Goal: Task Accomplishment & Management: Manage account settings

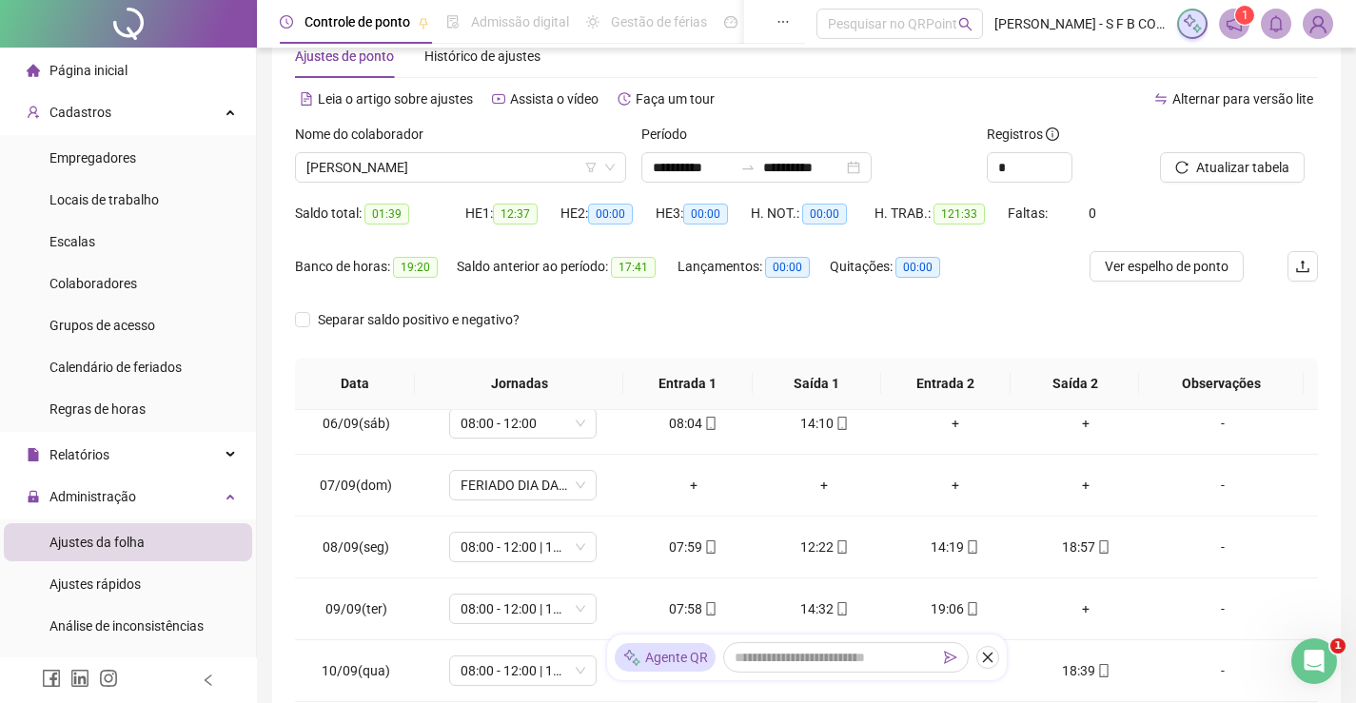
scroll to position [29, 0]
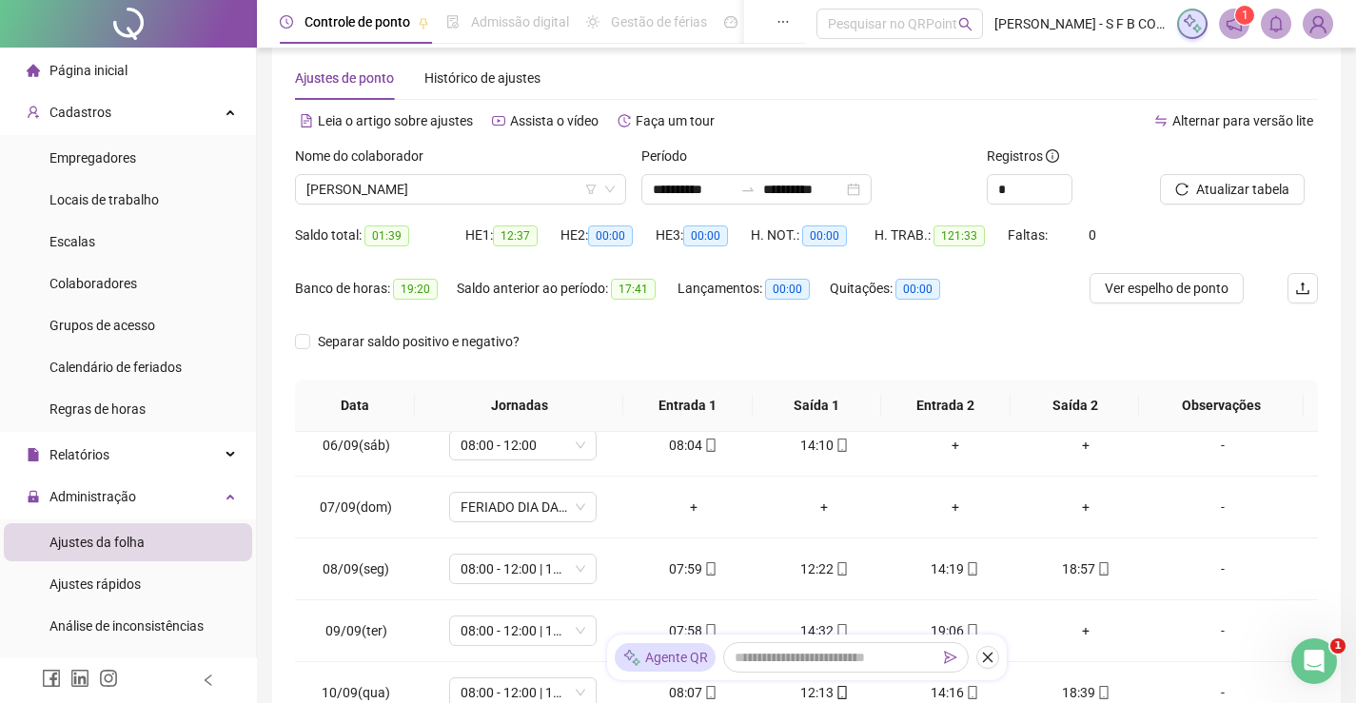
click at [490, 172] on div "Nome do colaborador" at bounding box center [460, 160] width 331 height 29
click at [479, 193] on span "IURI RIBEIRO TAVARES" at bounding box center [460, 189] width 308 height 29
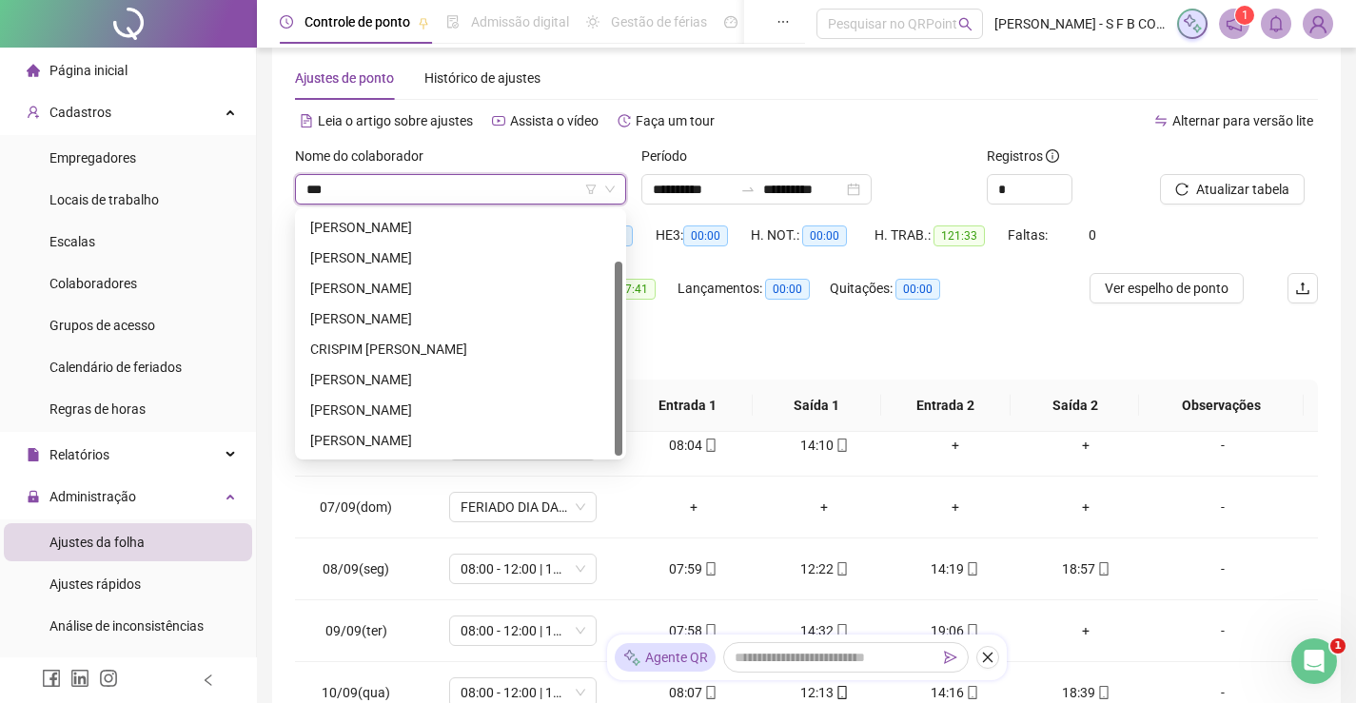
scroll to position [0, 0]
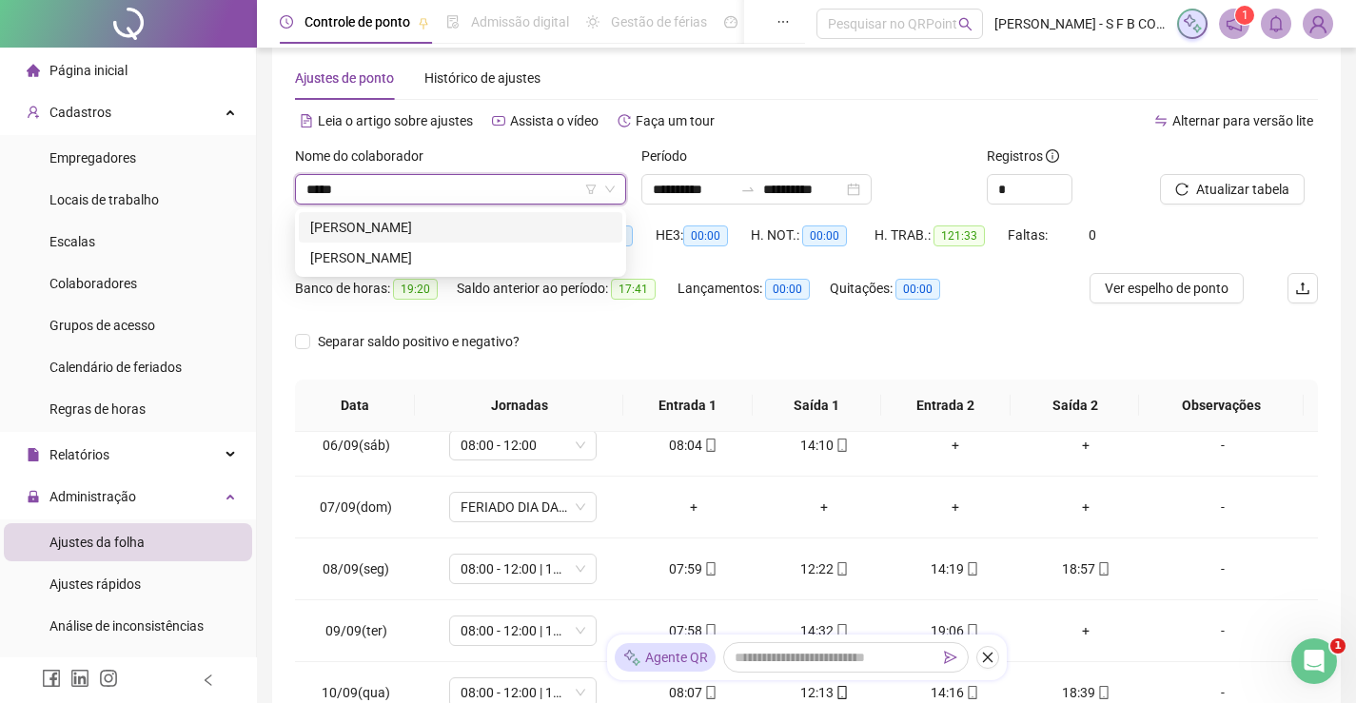
type input "******"
click at [503, 224] on div "[PERSON_NAME]" at bounding box center [460, 227] width 301 height 21
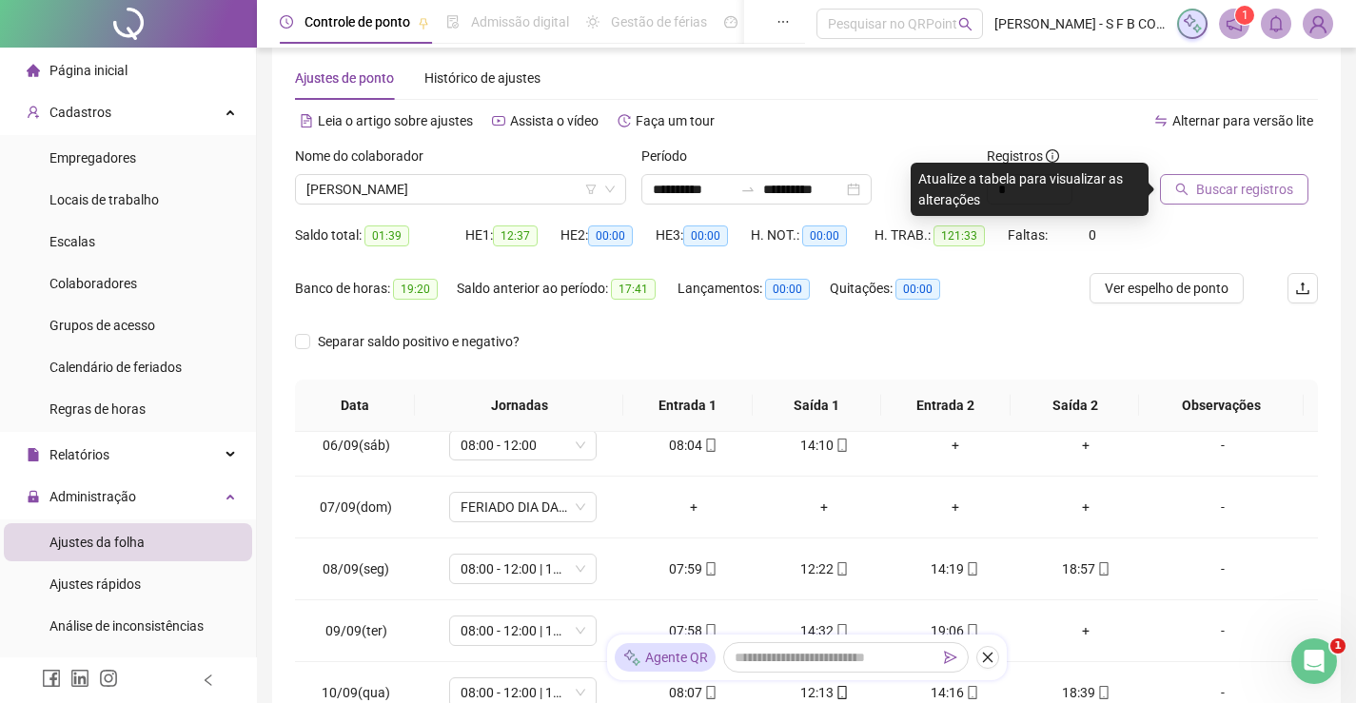
click at [1283, 187] on span "Buscar registros" at bounding box center [1244, 189] width 97 height 21
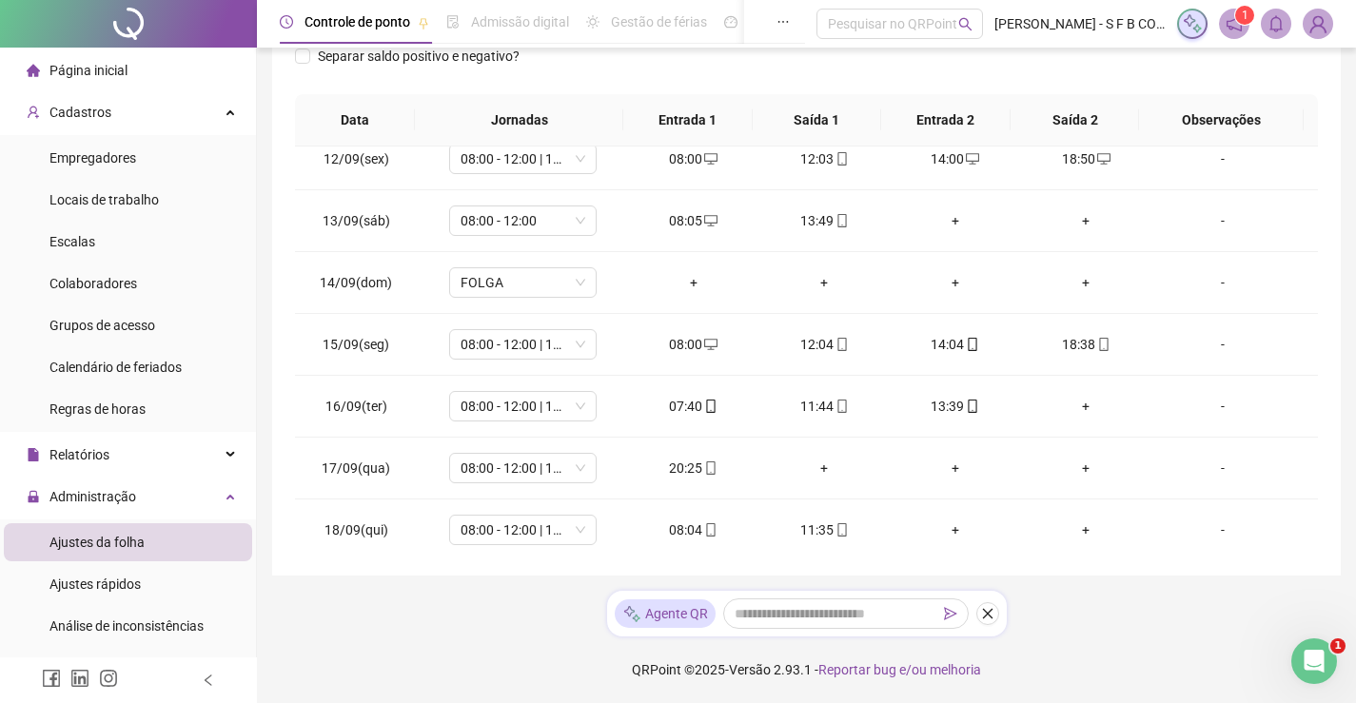
scroll to position [707, 0]
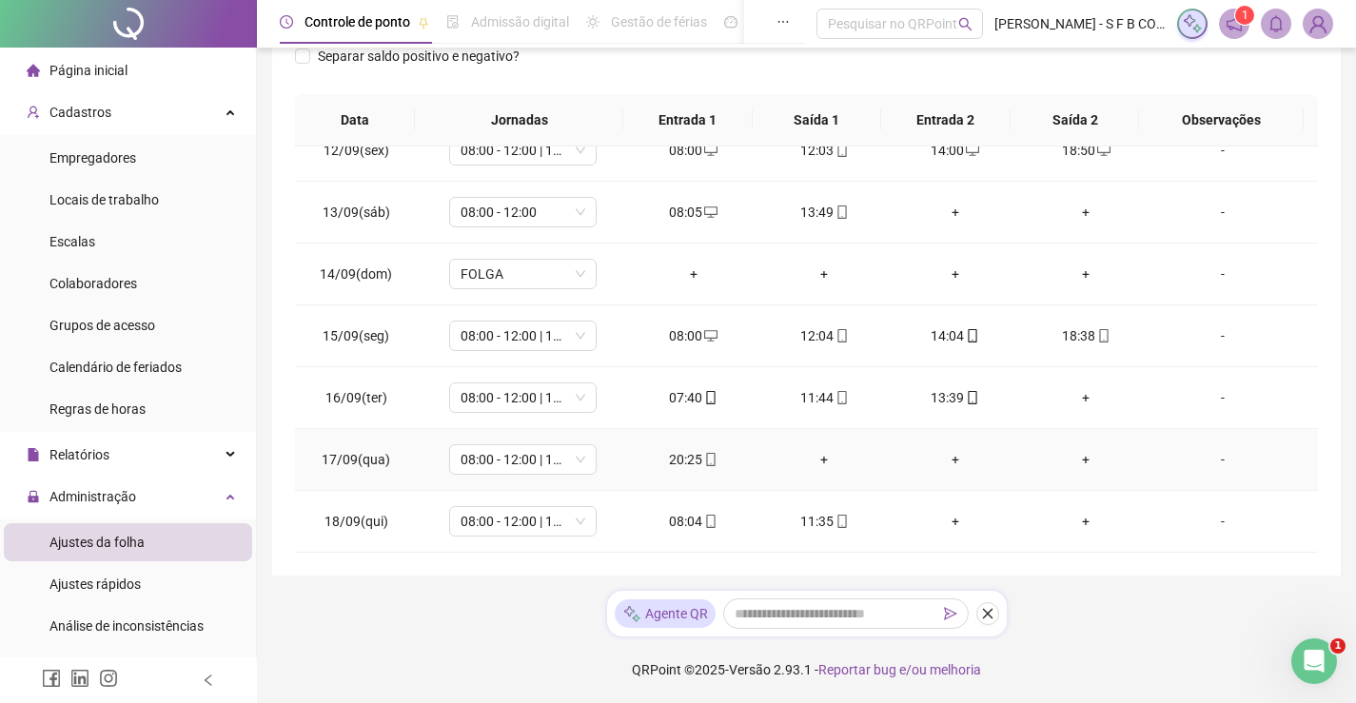
click at [815, 467] on div "+" at bounding box center [823, 459] width 101 height 21
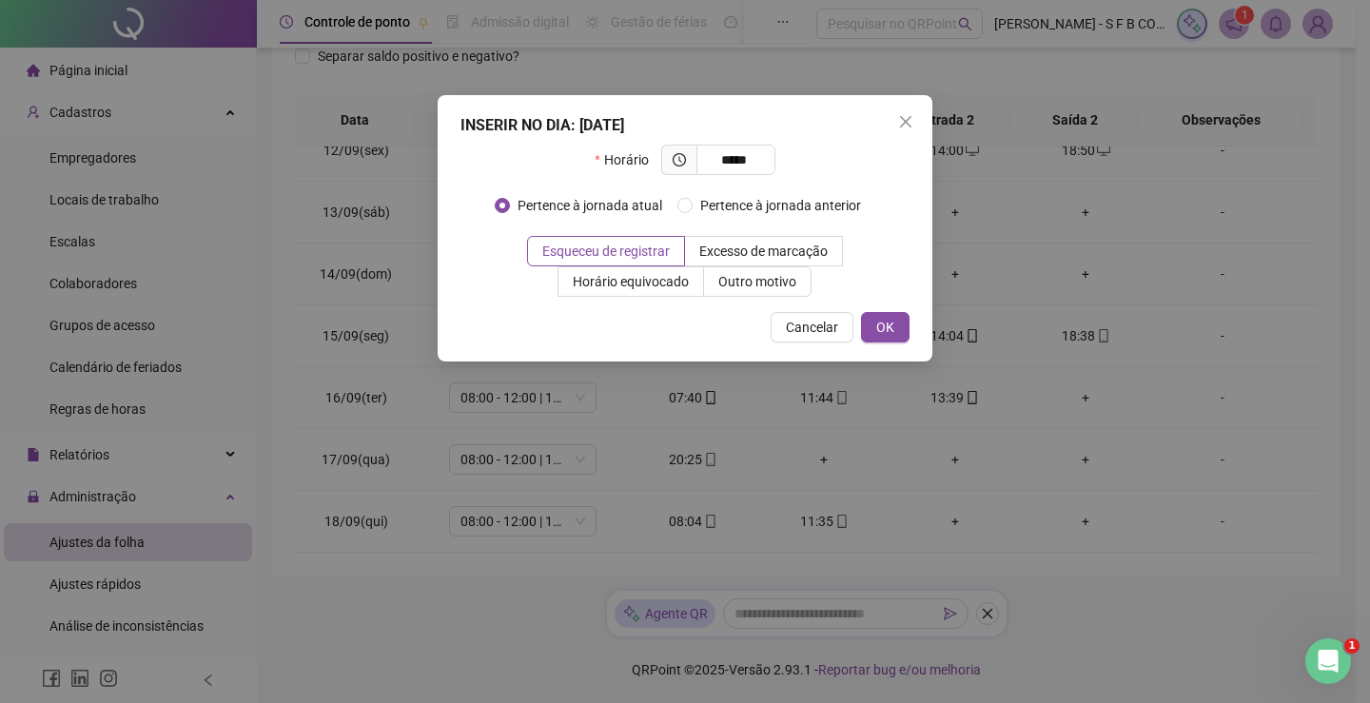
type input "*****"
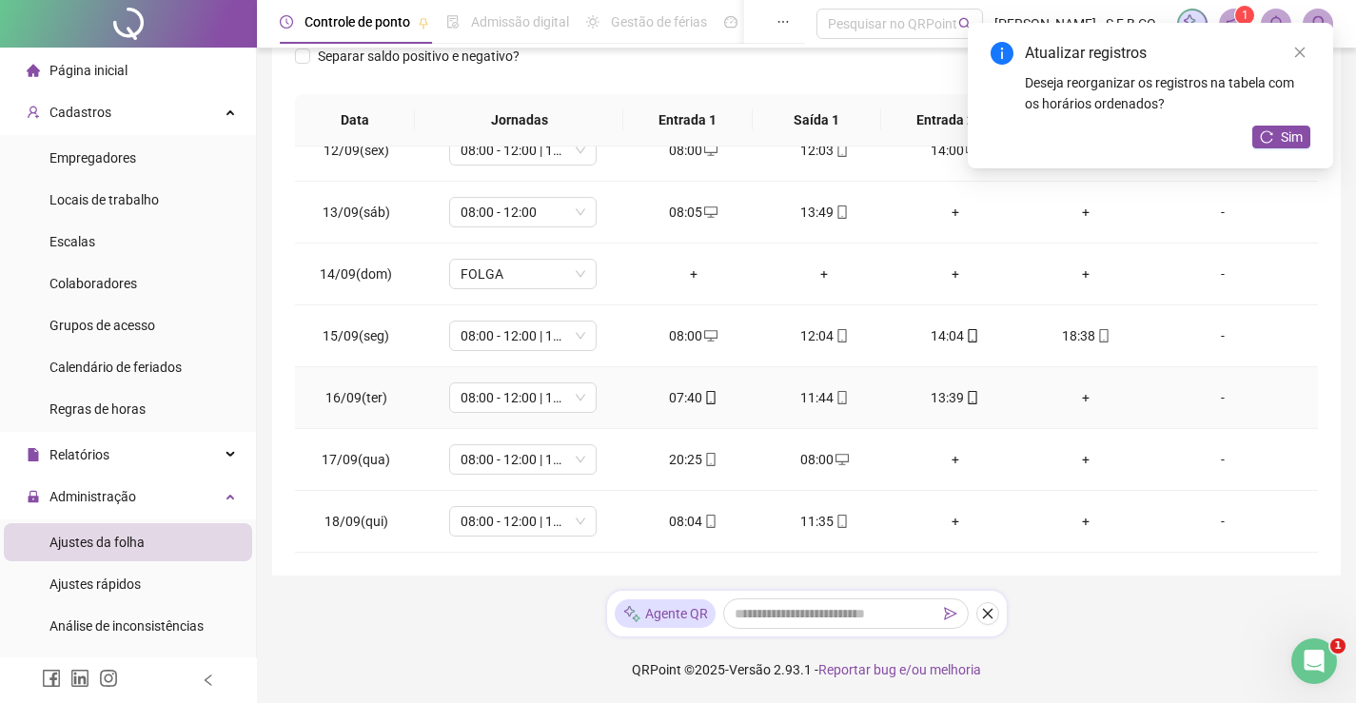
click at [1070, 389] on div "+" at bounding box center [1086, 397] width 101 height 21
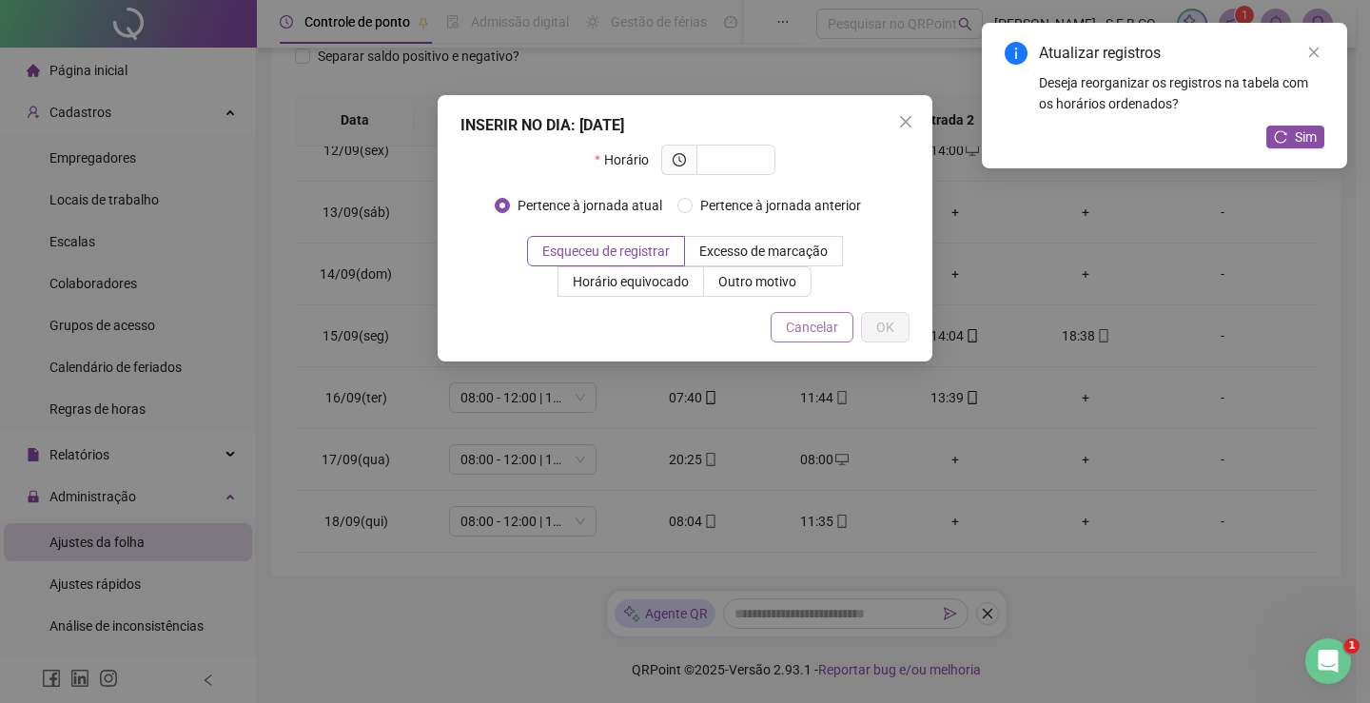
click at [822, 333] on span "Cancelar" at bounding box center [812, 327] width 52 height 21
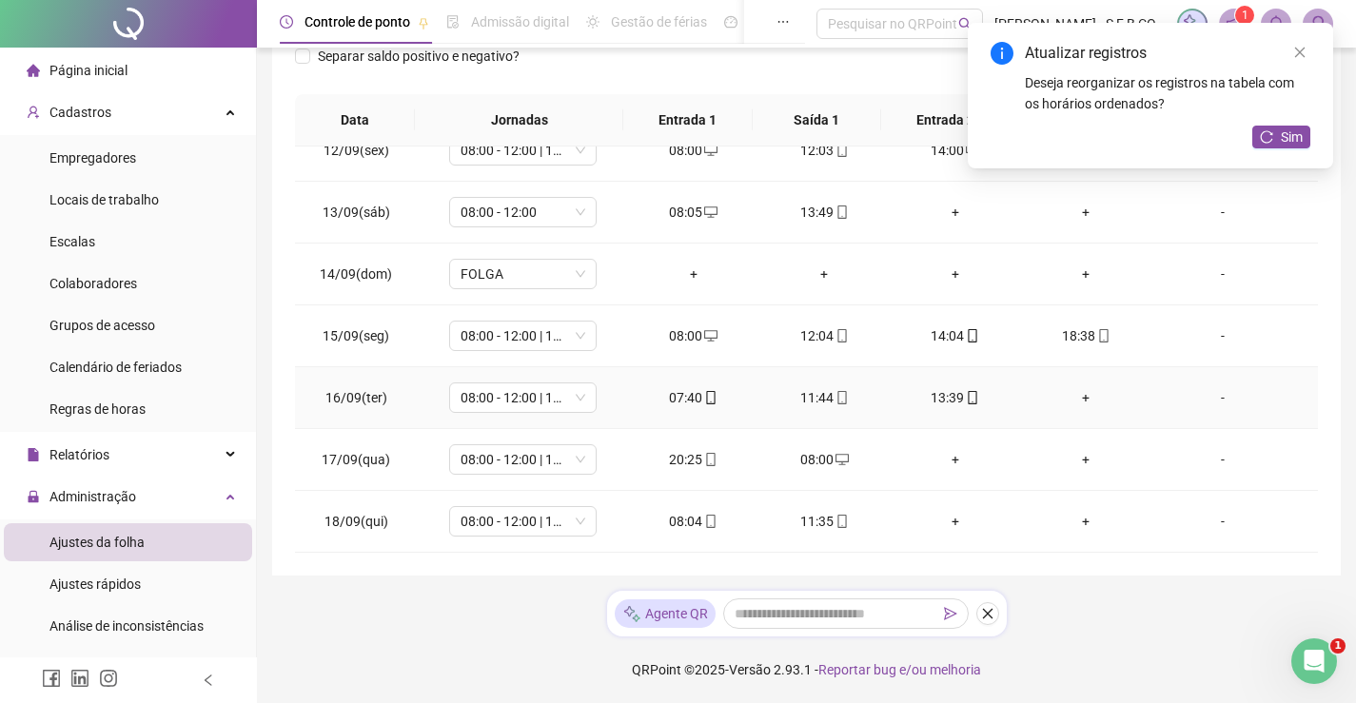
click at [1074, 395] on div "+" at bounding box center [1086, 397] width 101 height 21
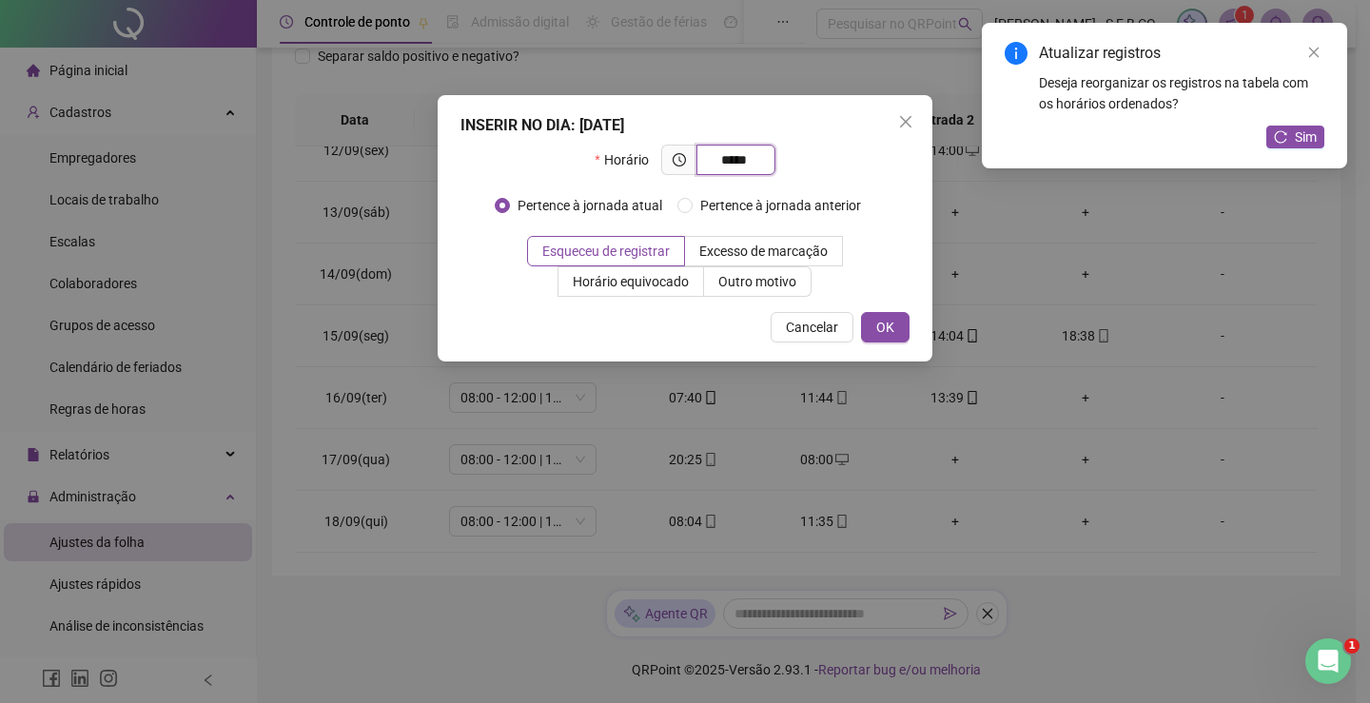
type input "*****"
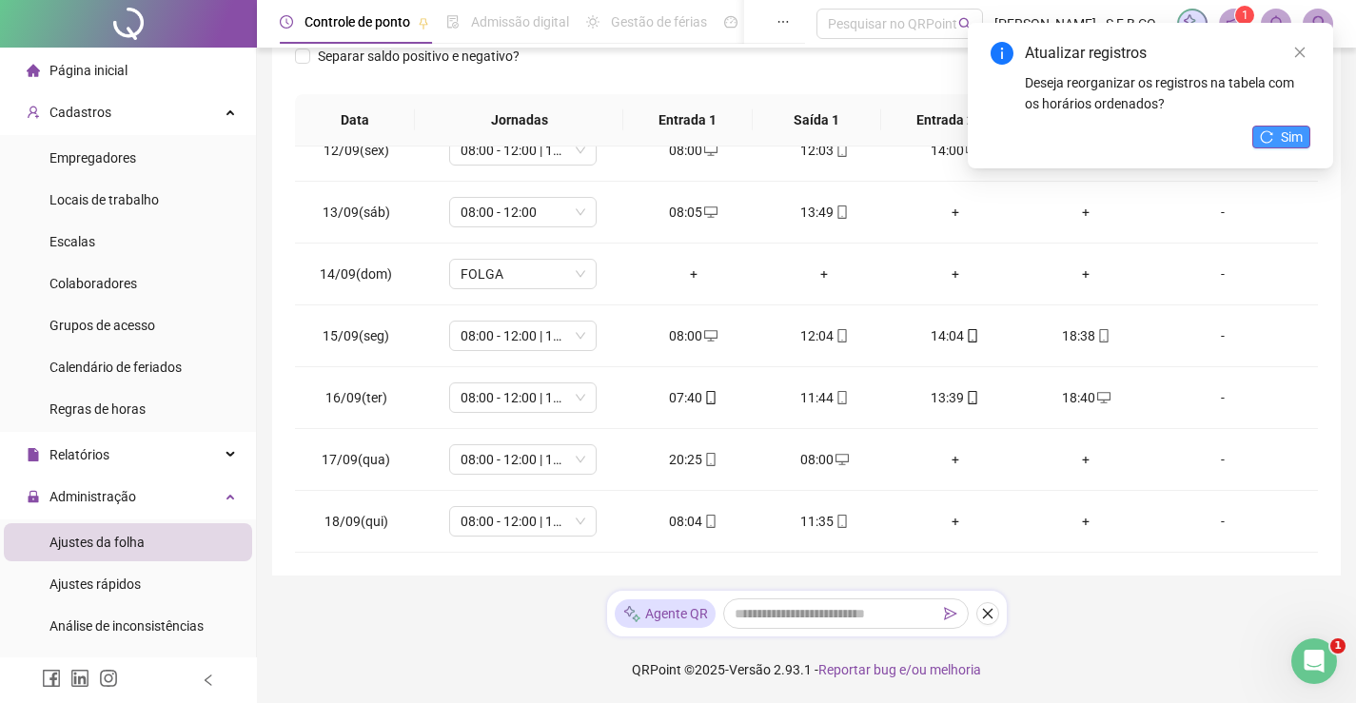
click at [1280, 132] on button "Sim" at bounding box center [1281, 137] width 58 height 23
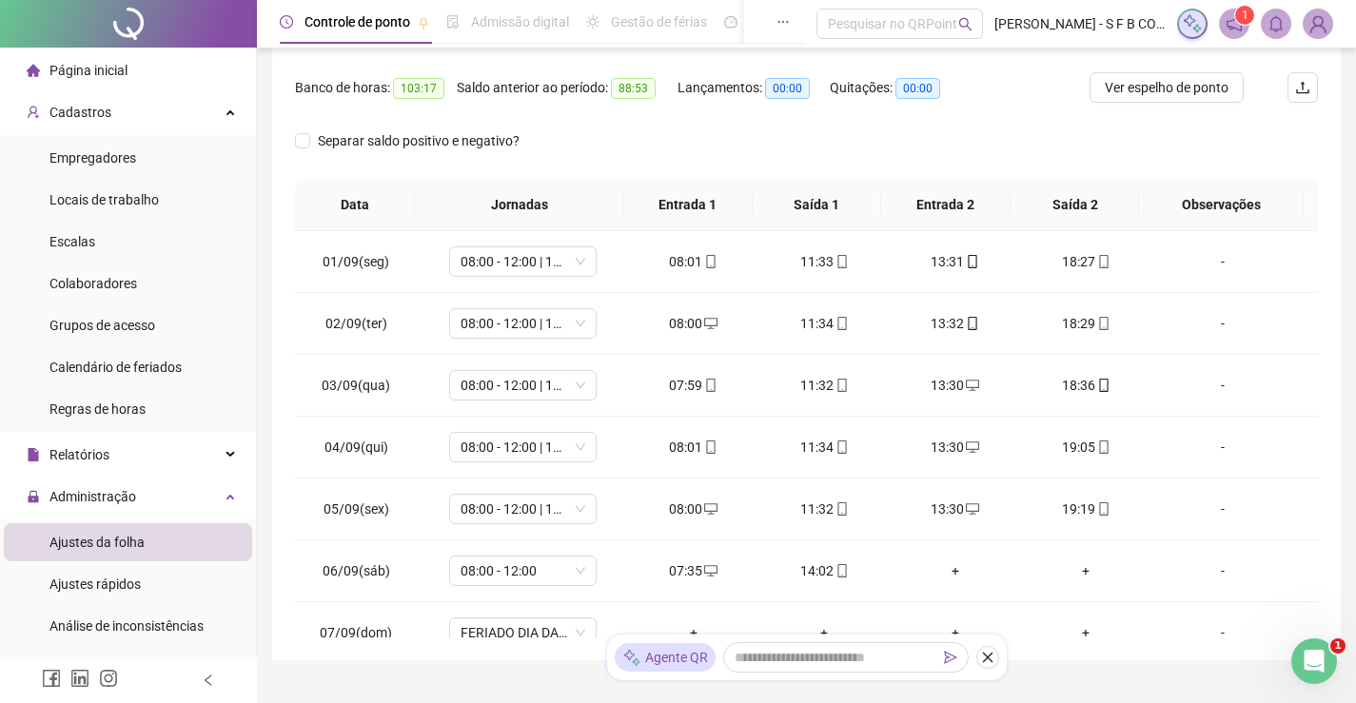
scroll to position [125, 0]
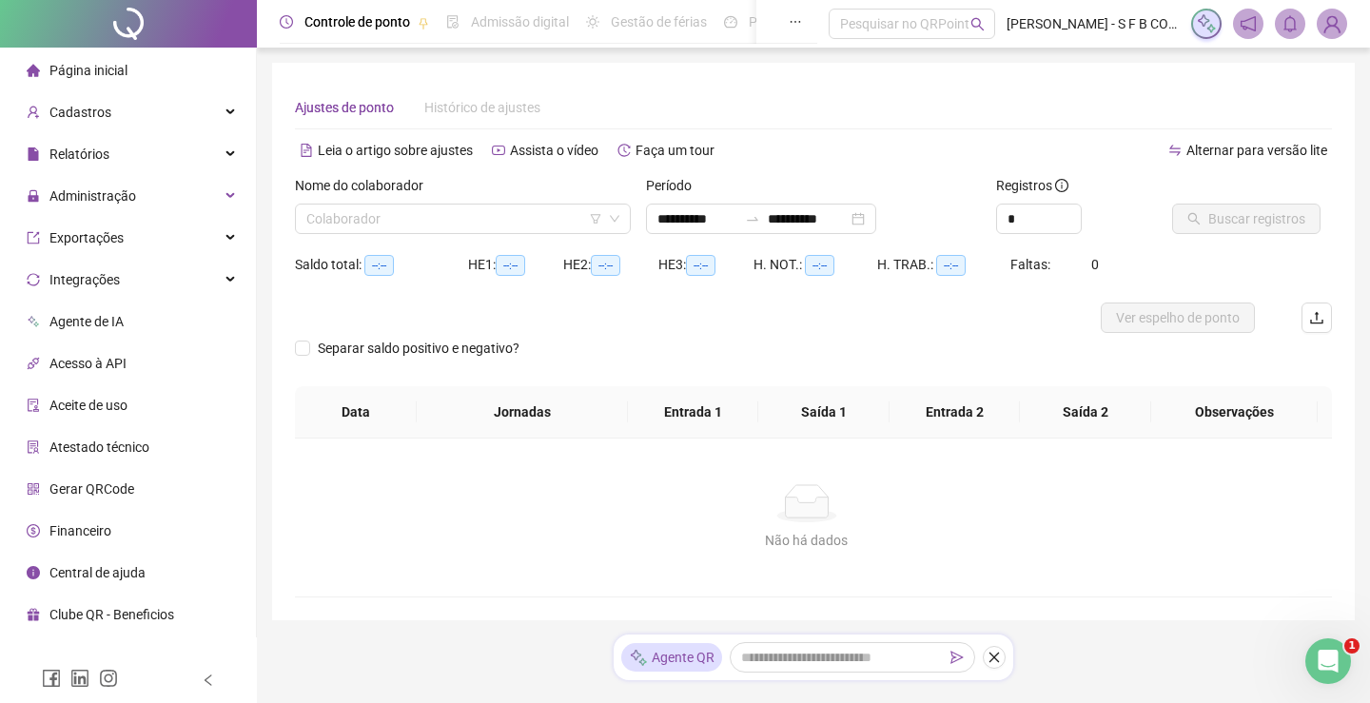
type input "**********"
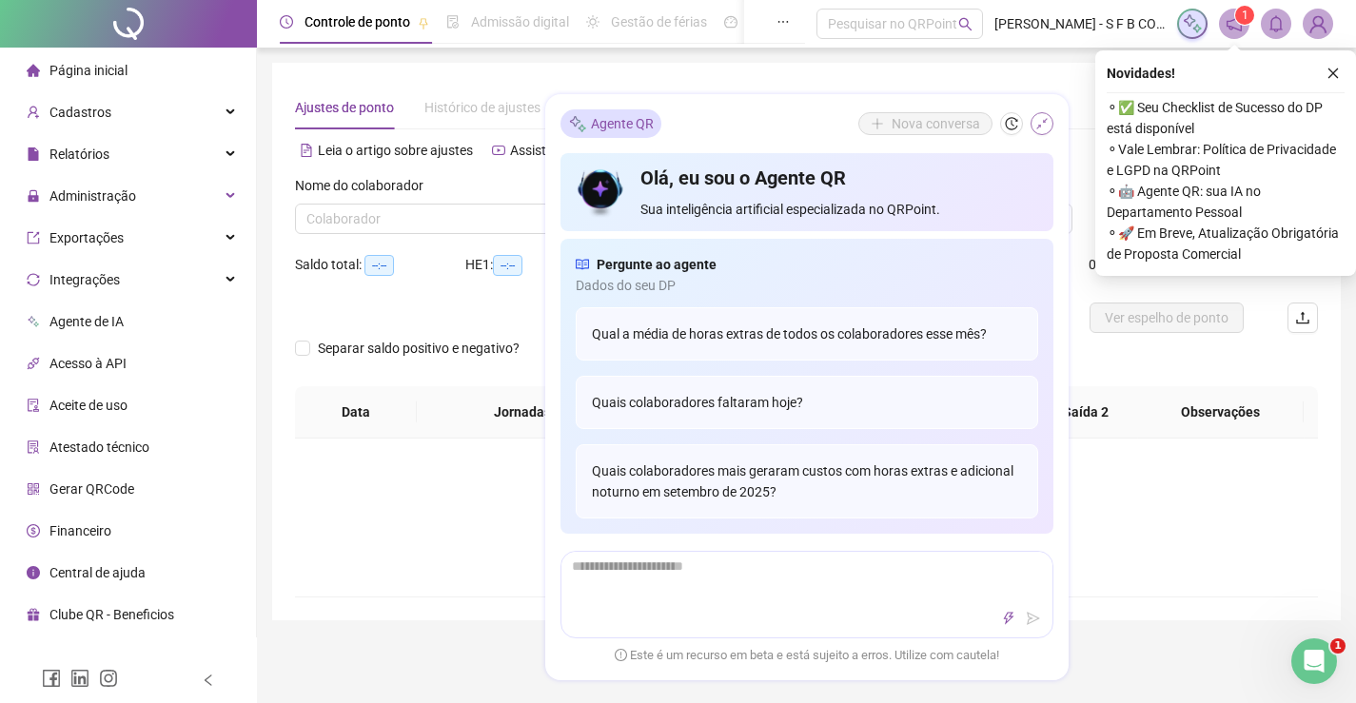
click at [1042, 128] on icon "shrink" at bounding box center [1041, 123] width 13 height 13
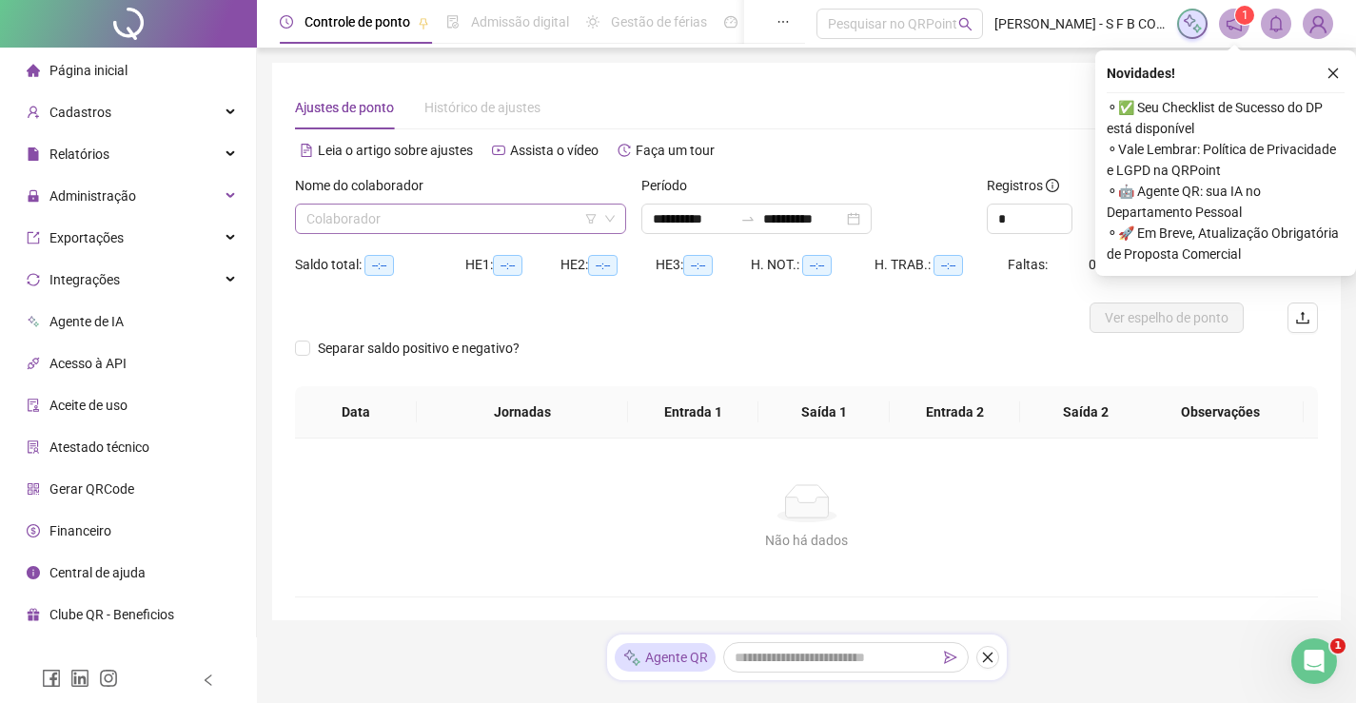
click at [386, 209] on input "search" at bounding box center [451, 219] width 291 height 29
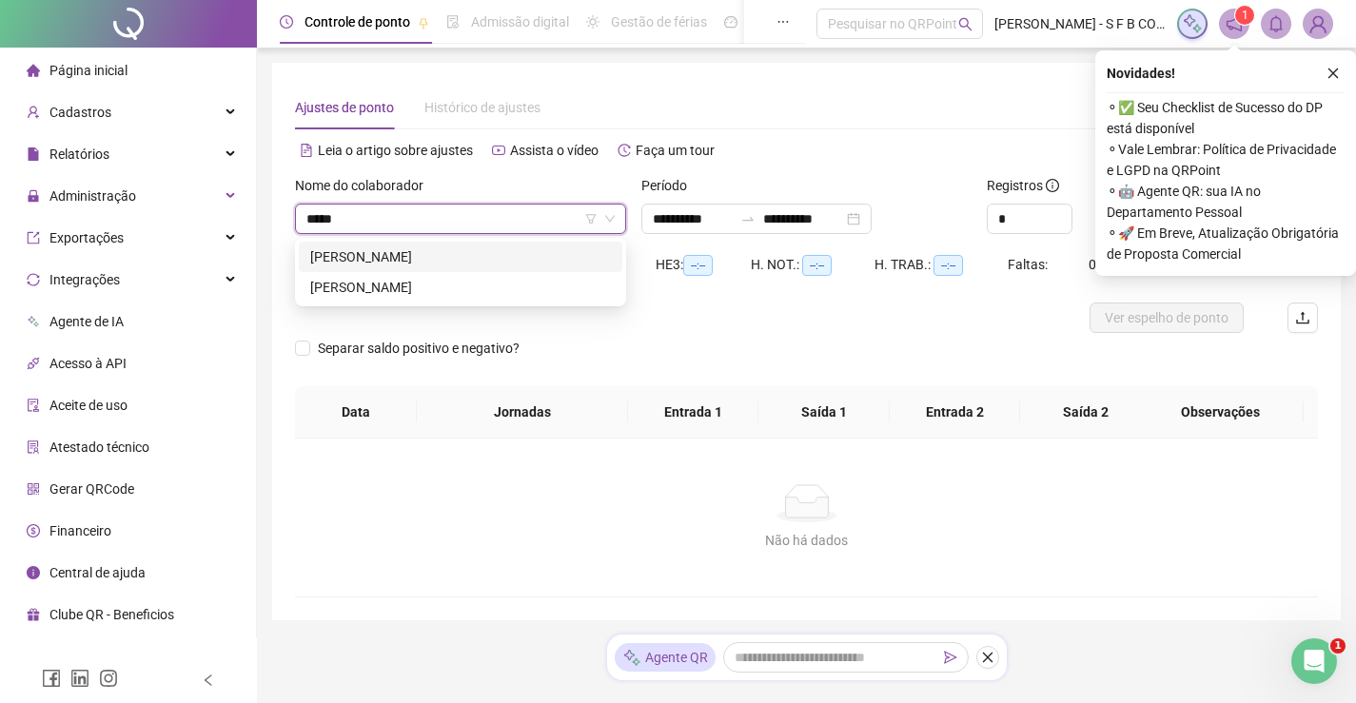
type input "******"
click at [362, 253] on div "[PERSON_NAME]" at bounding box center [460, 256] width 301 height 21
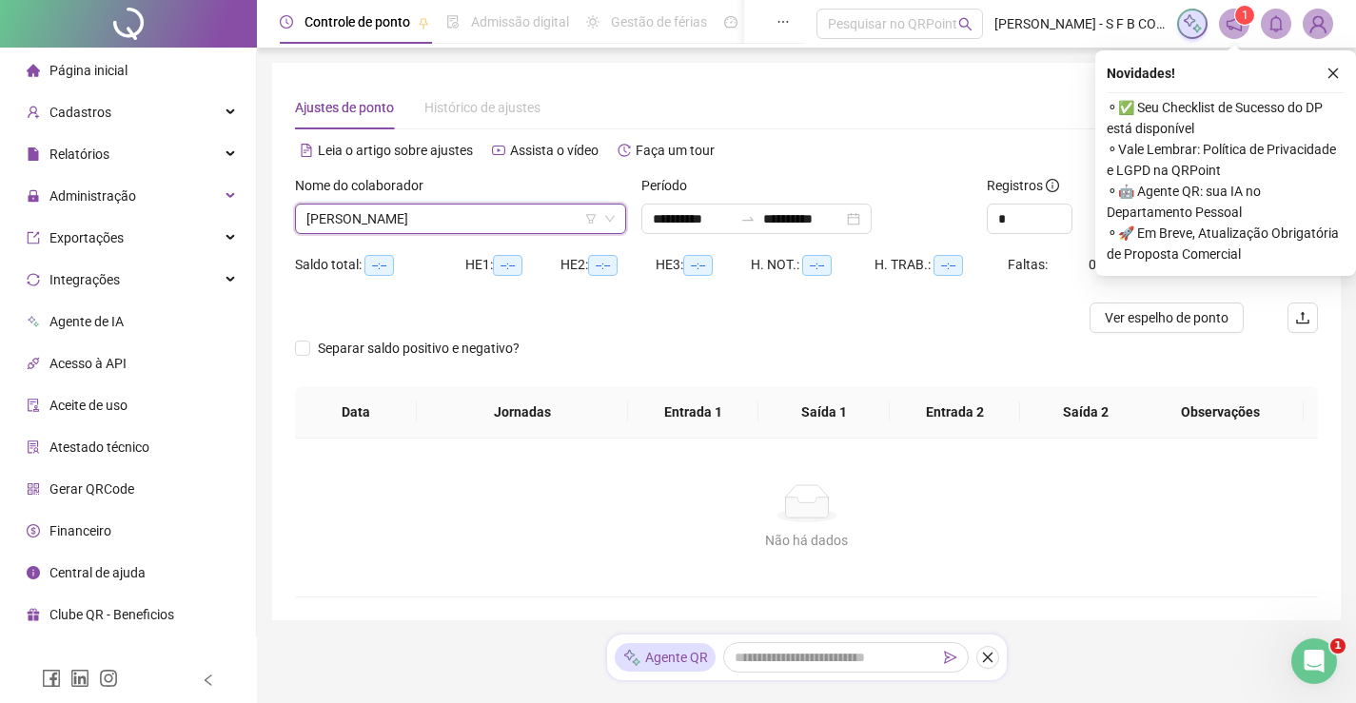
click at [1320, 72] on div "Novidades !" at bounding box center [1225, 73] width 238 height 23
click at [1340, 78] on button "button" at bounding box center [1332, 73] width 23 height 23
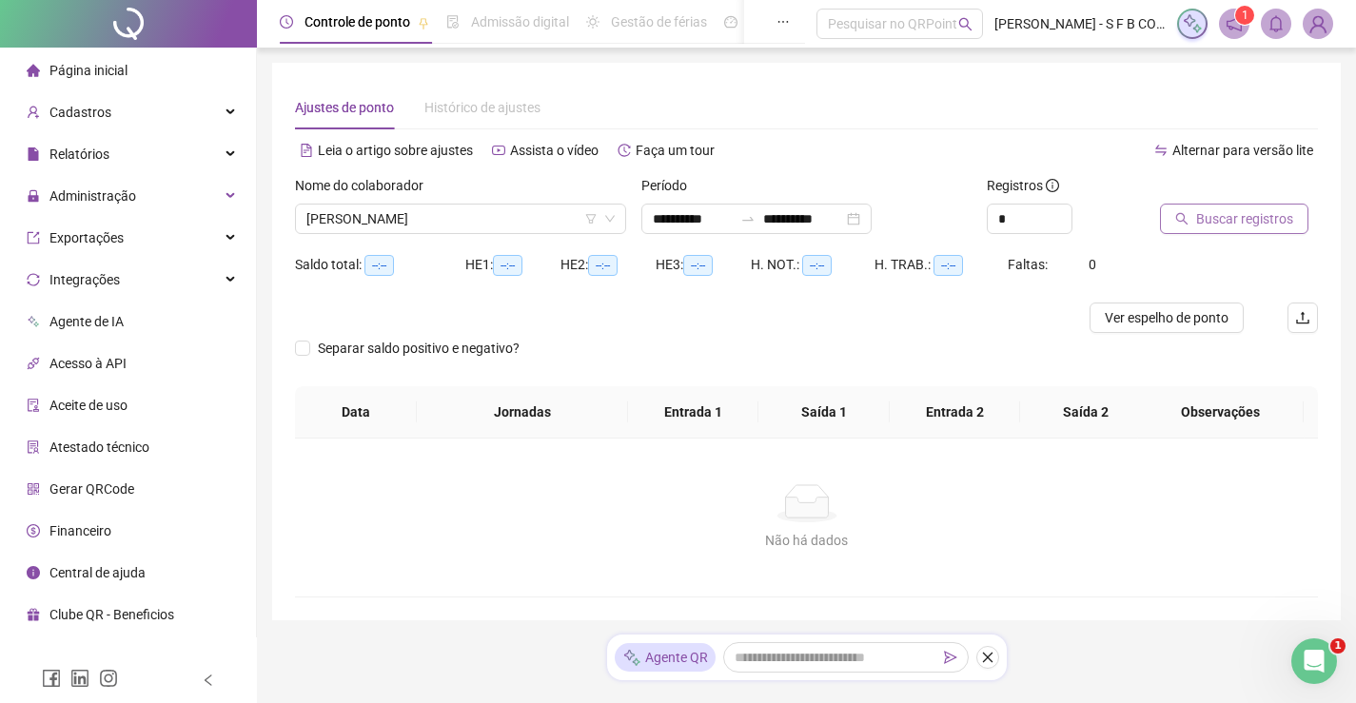
click at [1198, 225] on span "Buscar registros" at bounding box center [1244, 218] width 97 height 21
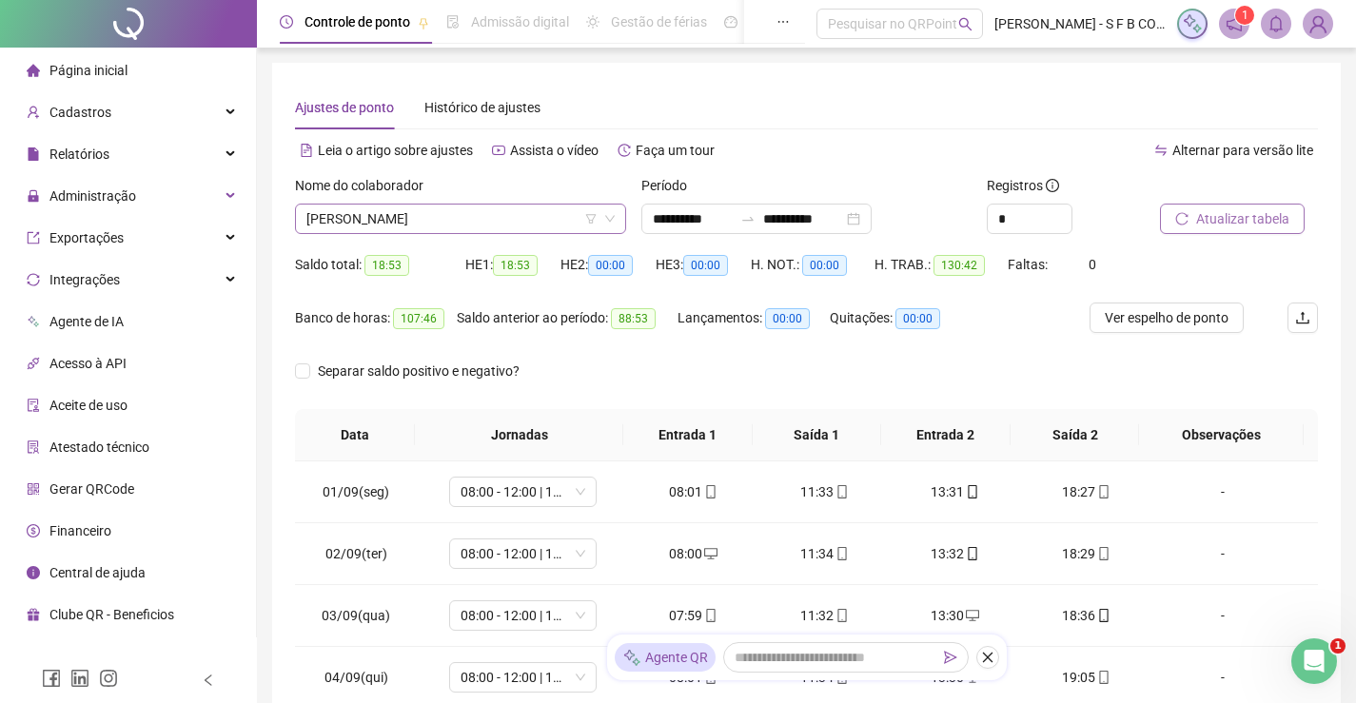
drag, startPoint x: 448, startPoint y: 205, endPoint x: 495, endPoint y: 223, distance: 50.0
click at [450, 205] on span "[PERSON_NAME]" at bounding box center [460, 219] width 308 height 29
click at [756, 167] on div "Leia o artigo sobre ajustes Assista o vídeo Faça um tour" at bounding box center [551, 160] width 512 height 30
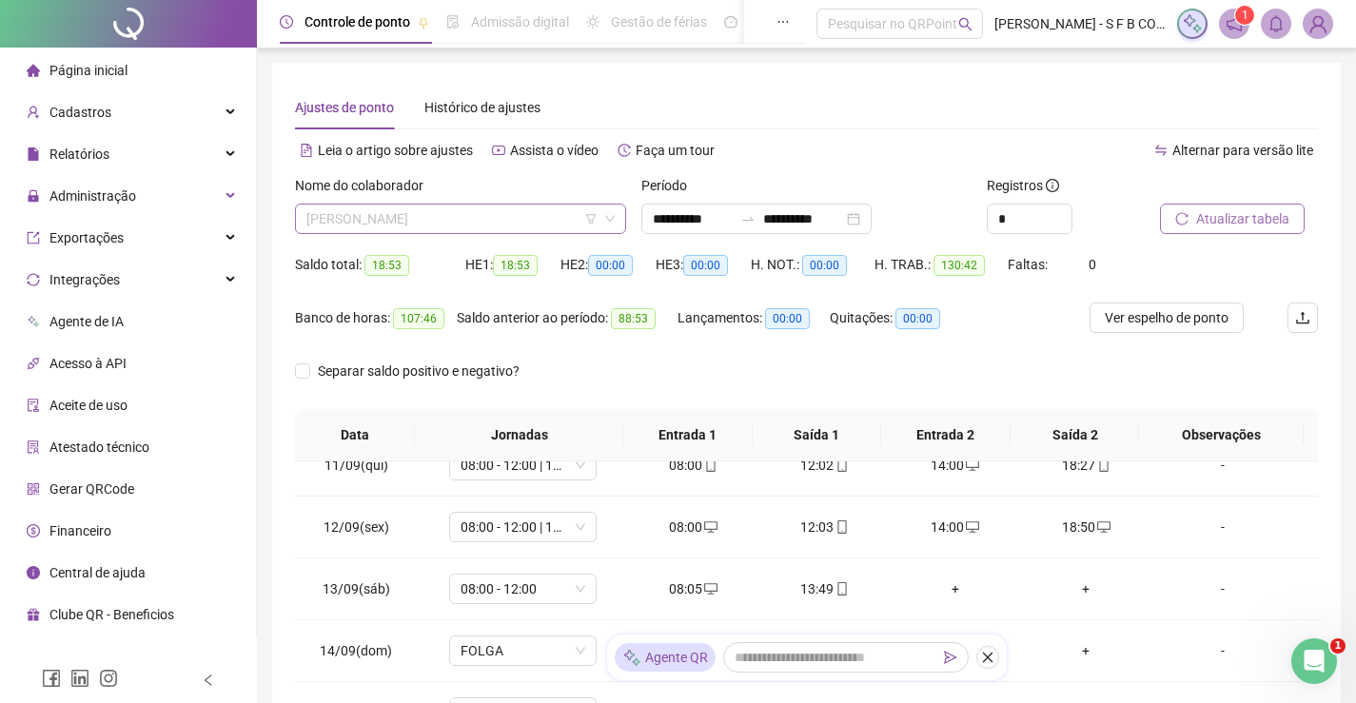
click at [480, 212] on span "[PERSON_NAME]" at bounding box center [460, 219] width 308 height 29
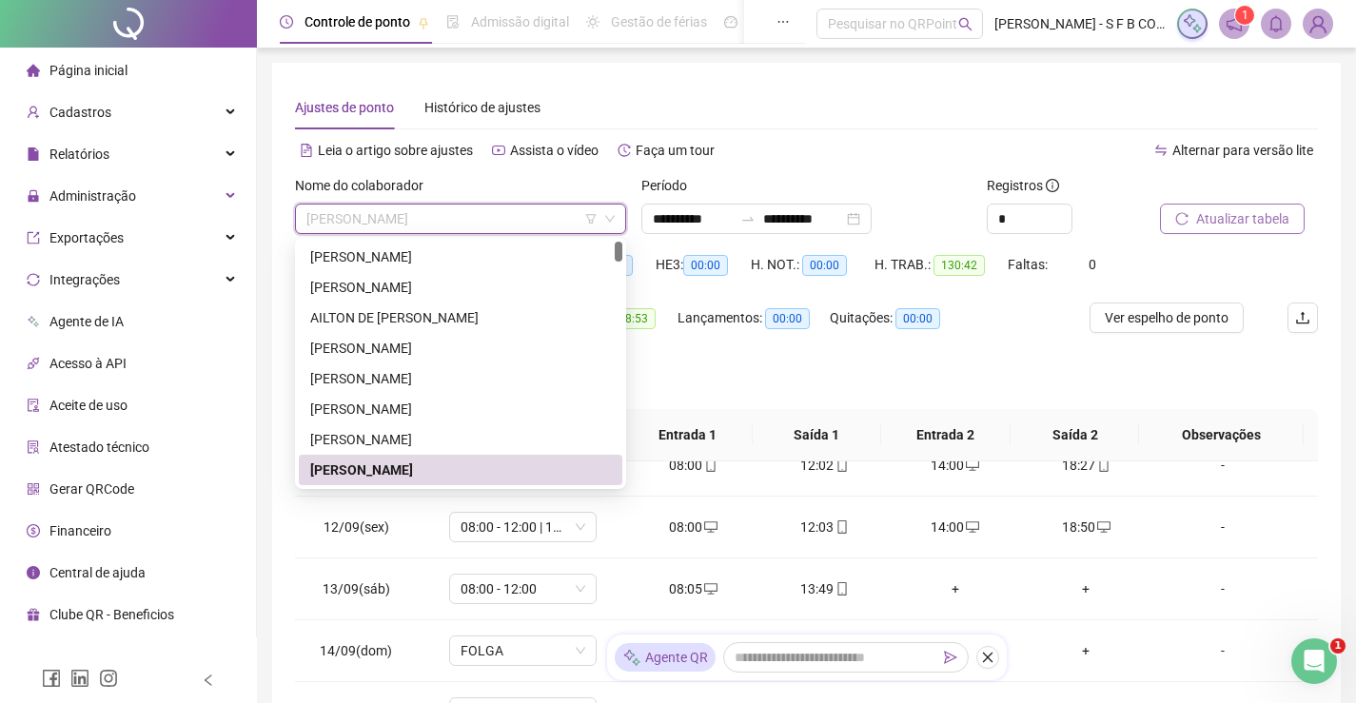
click at [578, 179] on div "Nome do colaborador" at bounding box center [460, 189] width 331 height 29
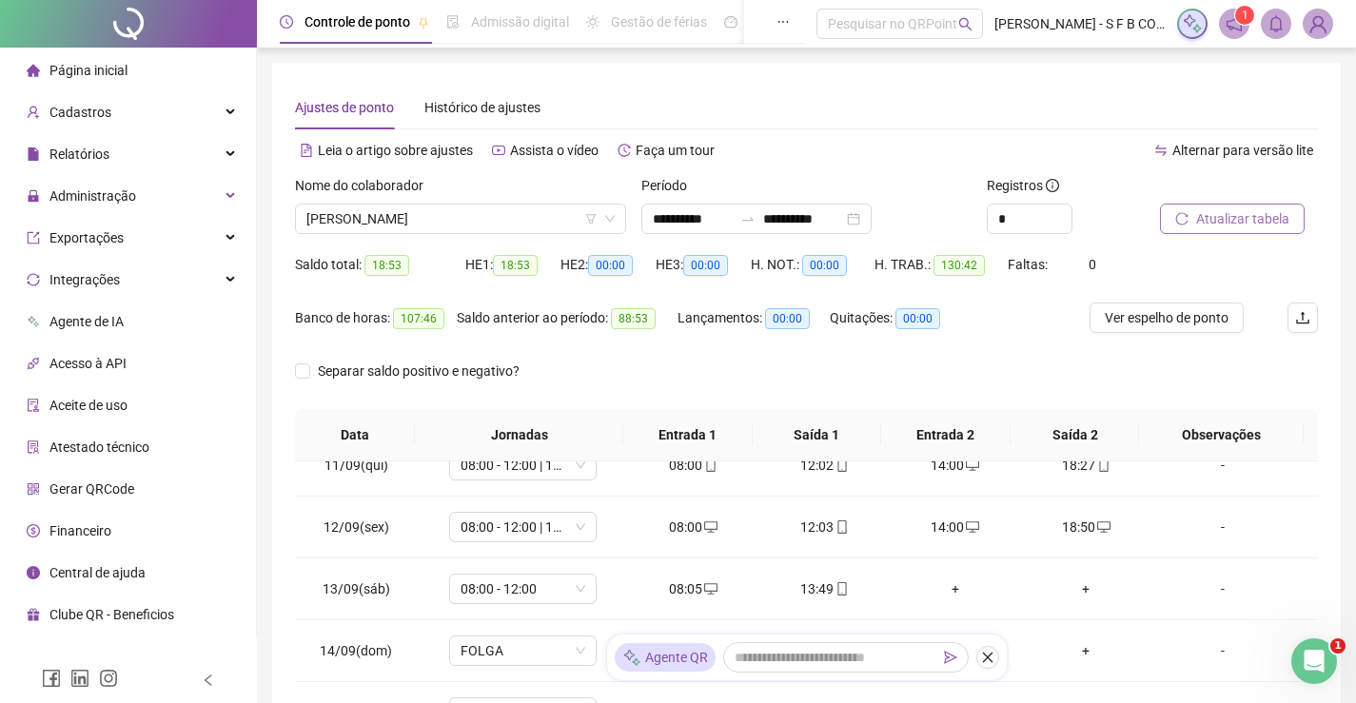
click at [1185, 226] on button "Atualizar tabela" at bounding box center [1232, 219] width 145 height 30
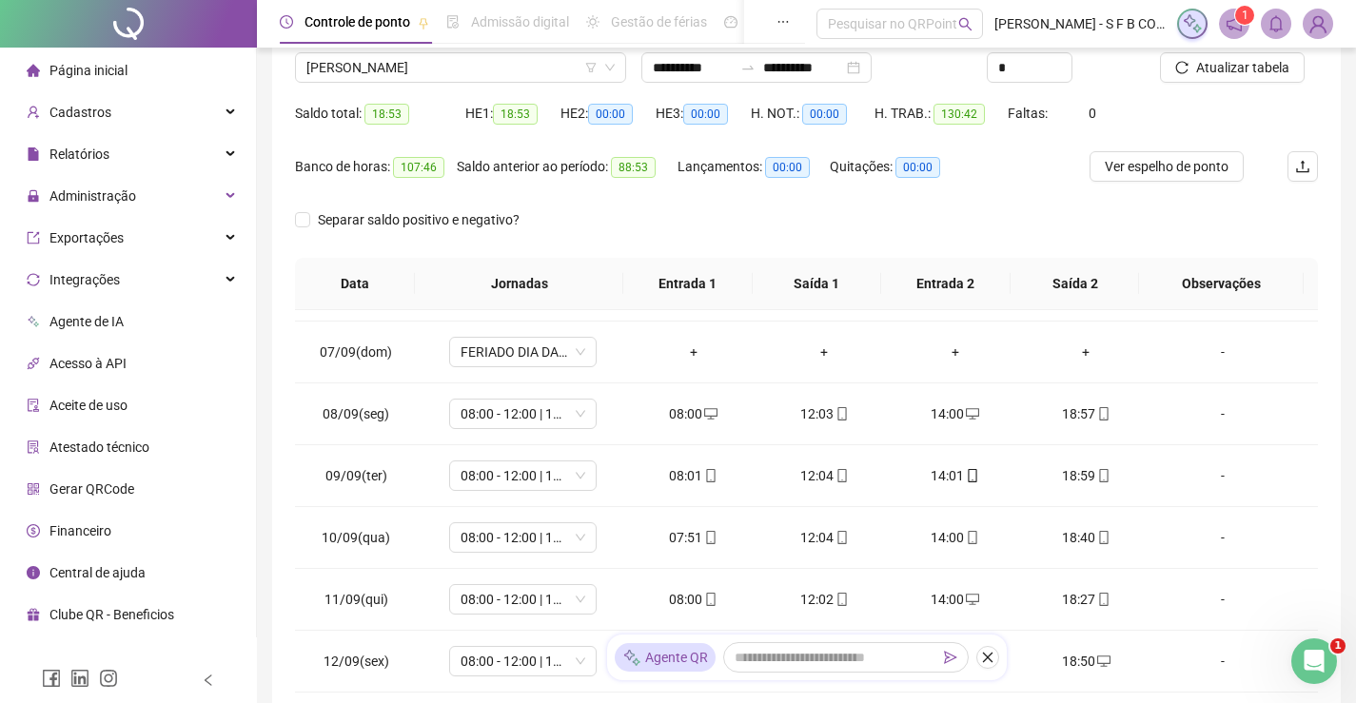
scroll to position [125, 0]
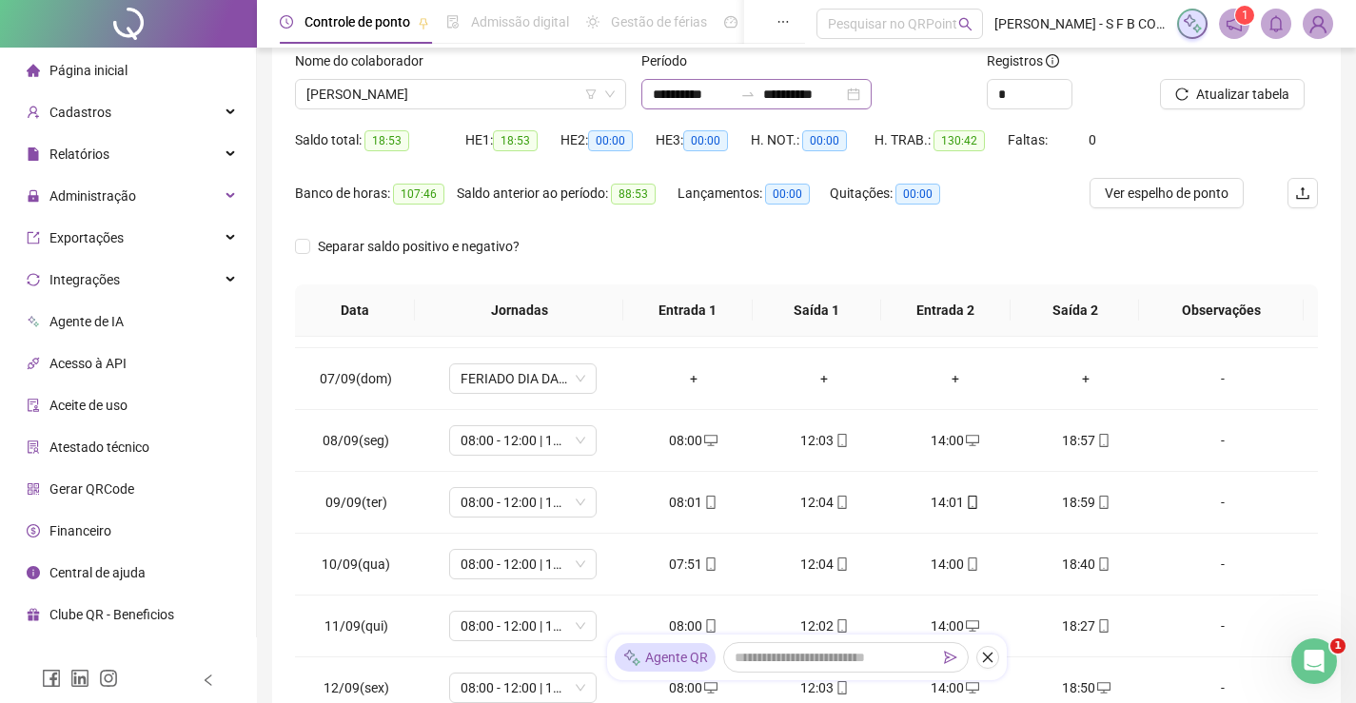
click at [871, 97] on div "**********" at bounding box center [756, 94] width 230 height 30
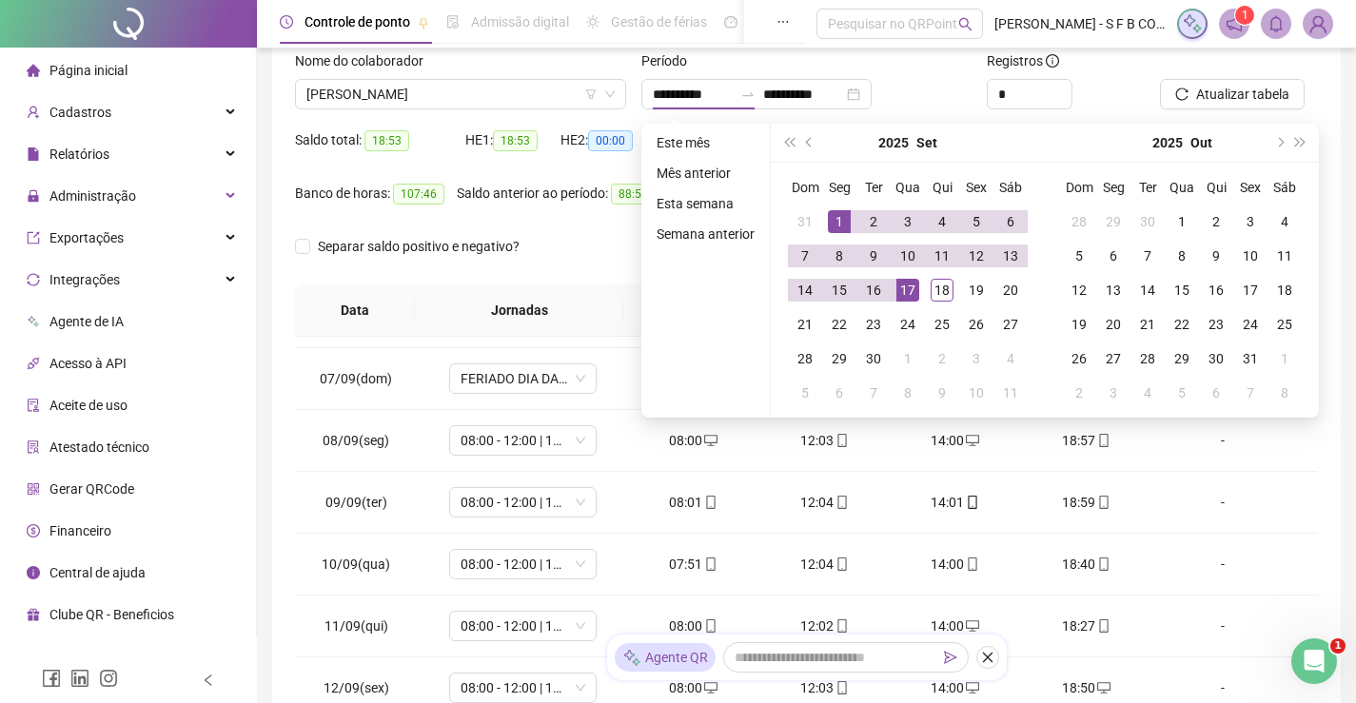
click at [727, 129] on ul "Este mês Mês anterior Esta semana Semana anterior" at bounding box center [705, 271] width 129 height 294
type input "**********"
click at [727, 138] on li "Este mês" at bounding box center [705, 142] width 113 height 23
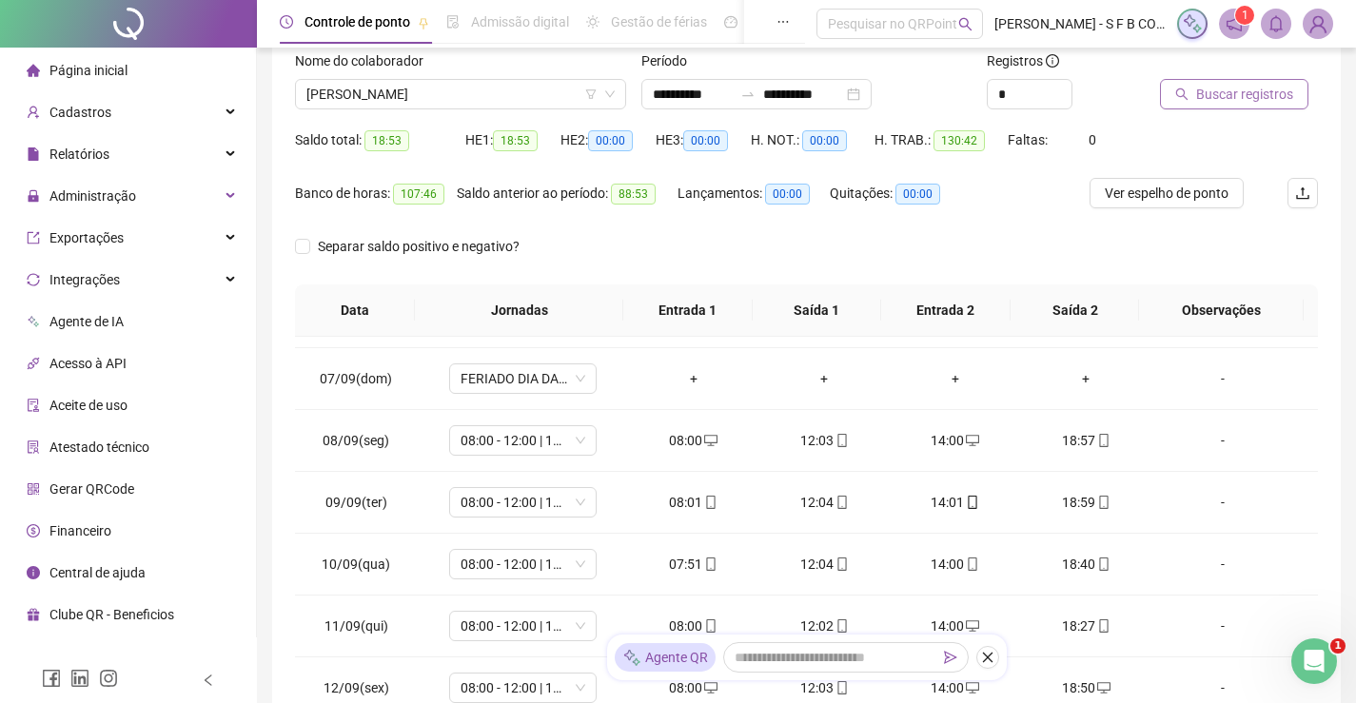
click at [1252, 88] on span "Buscar registros" at bounding box center [1244, 94] width 97 height 21
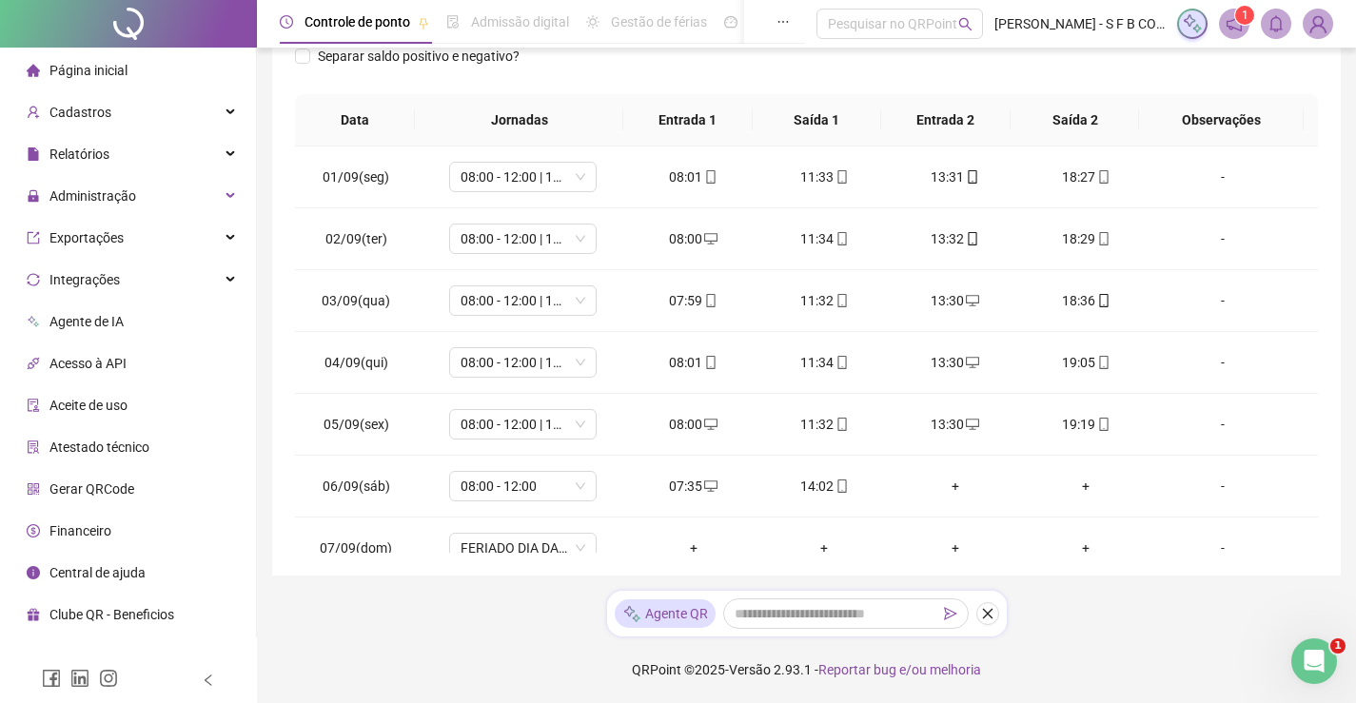
scroll to position [0, 0]
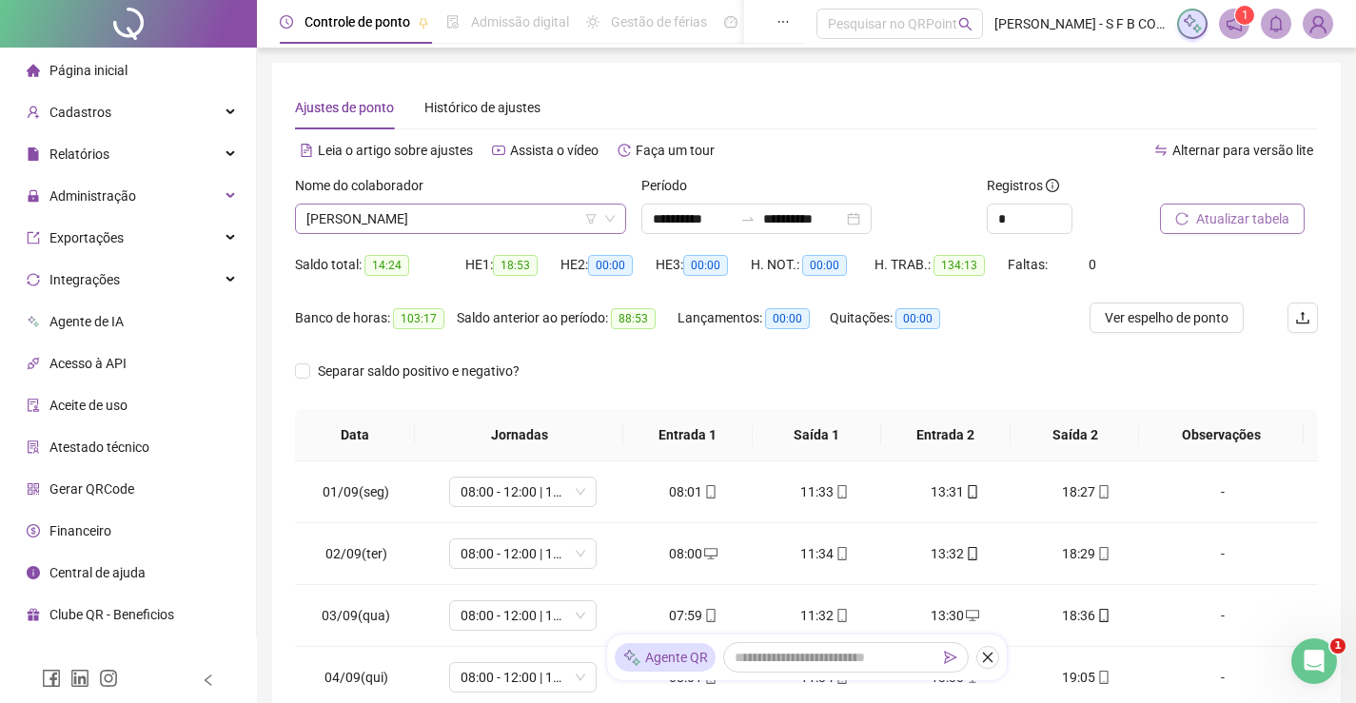
click at [476, 228] on span "[PERSON_NAME]" at bounding box center [460, 219] width 308 height 29
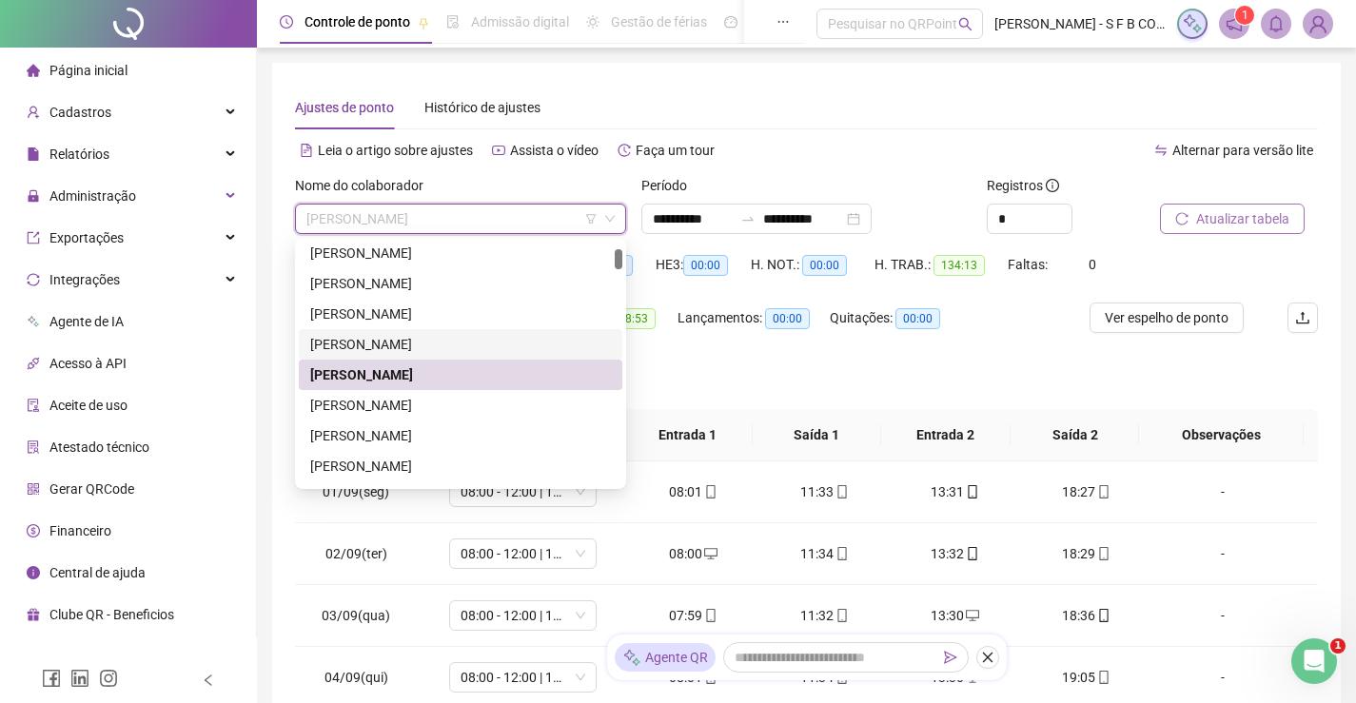
scroll to position [285, 0]
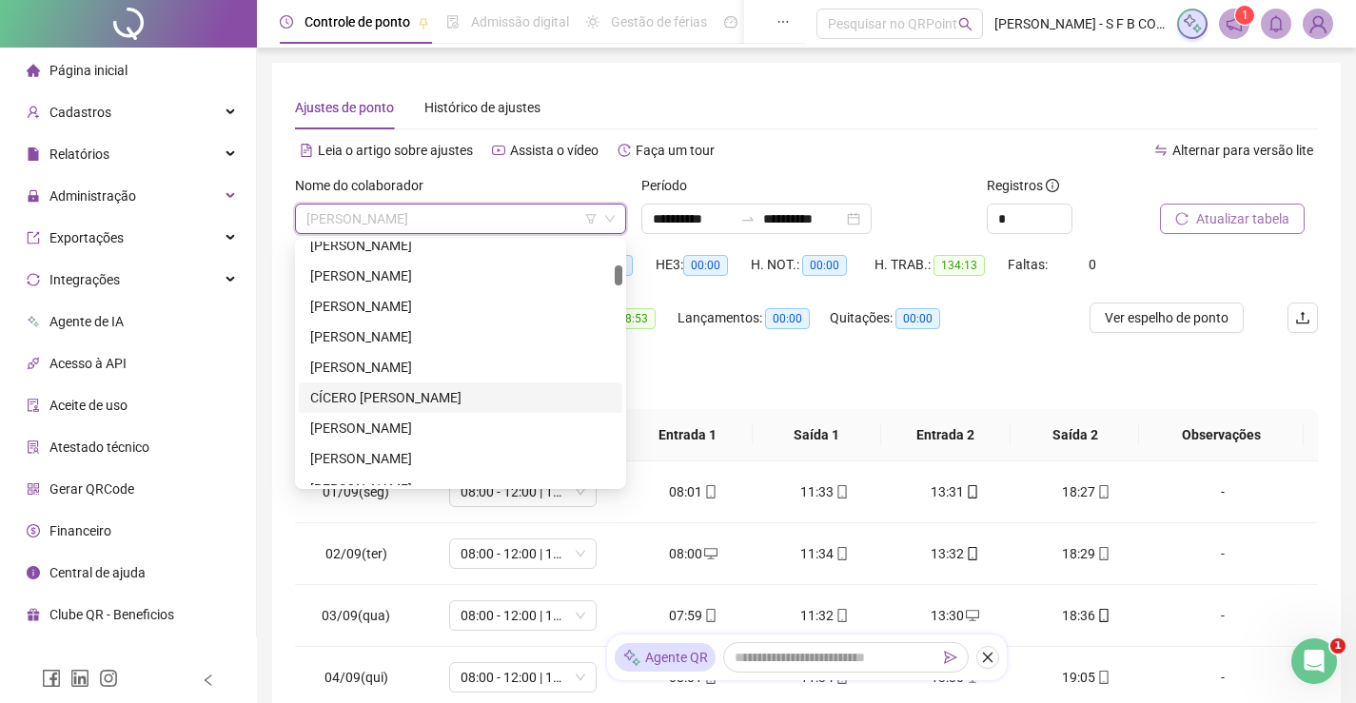
click at [421, 405] on div "CÍCERO [PERSON_NAME]" at bounding box center [460, 397] width 301 height 21
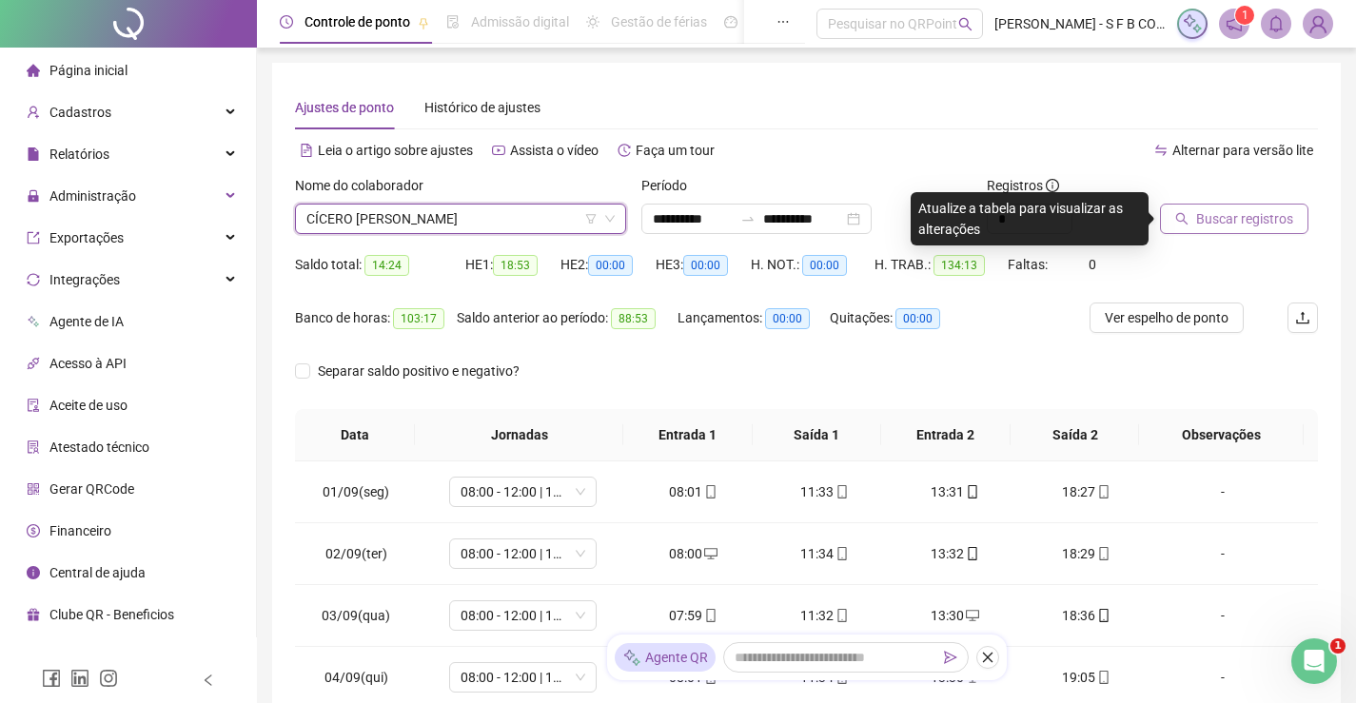
click at [1248, 229] on button "Buscar registros" at bounding box center [1234, 219] width 148 height 30
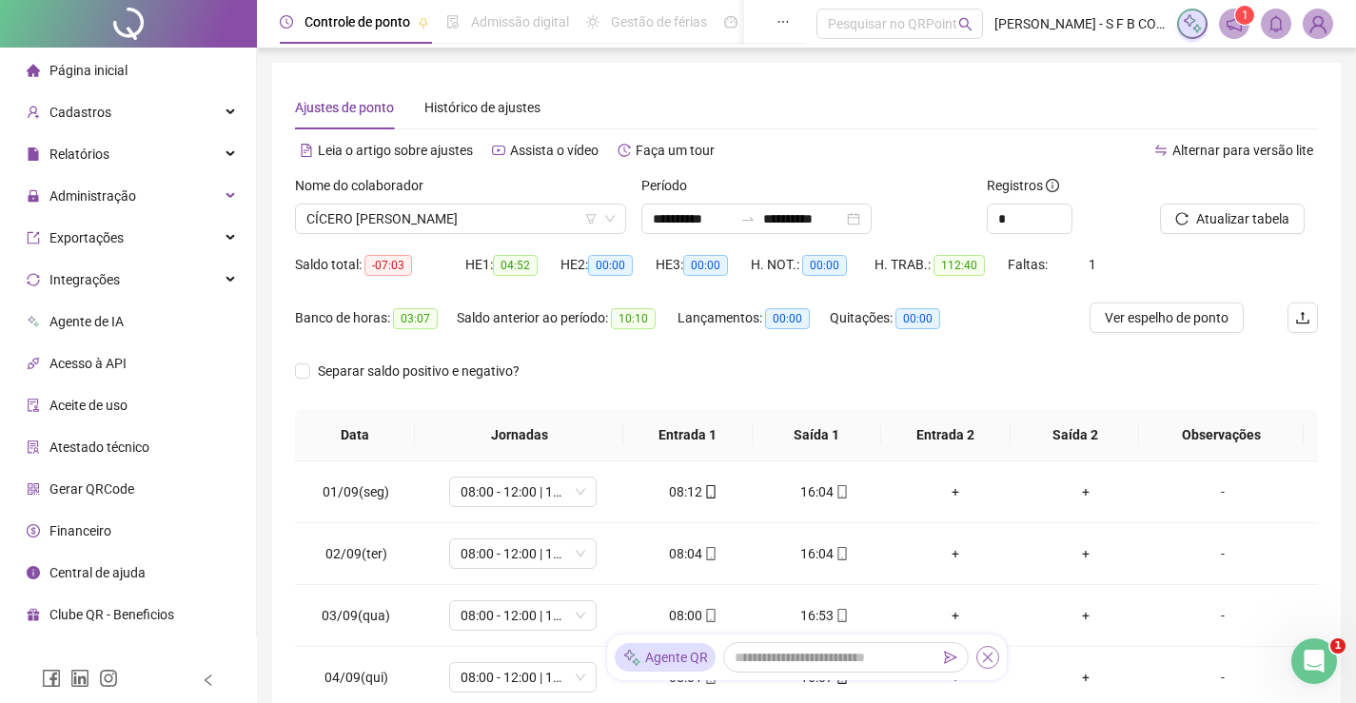
click at [988, 667] on button "button" at bounding box center [987, 657] width 23 height 23
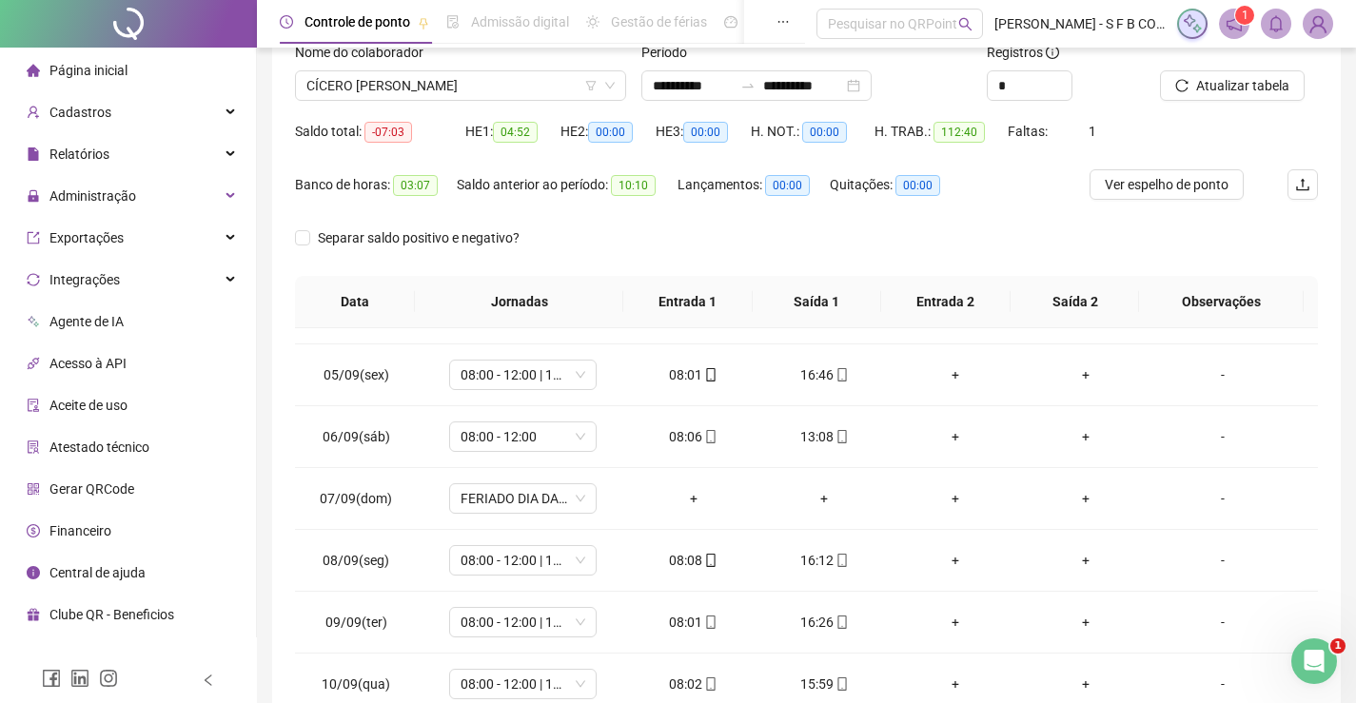
scroll to position [0, 0]
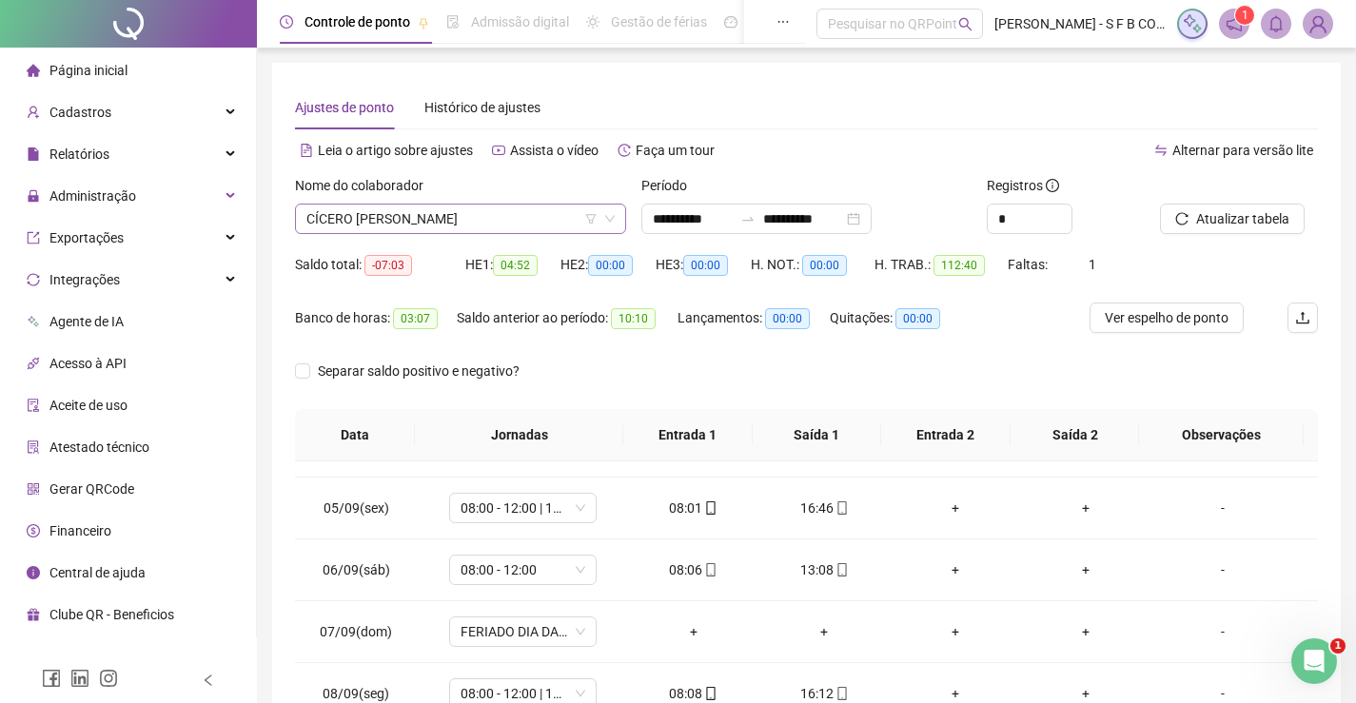
click at [471, 209] on span "CÍCERO [PERSON_NAME]" at bounding box center [460, 219] width 308 height 29
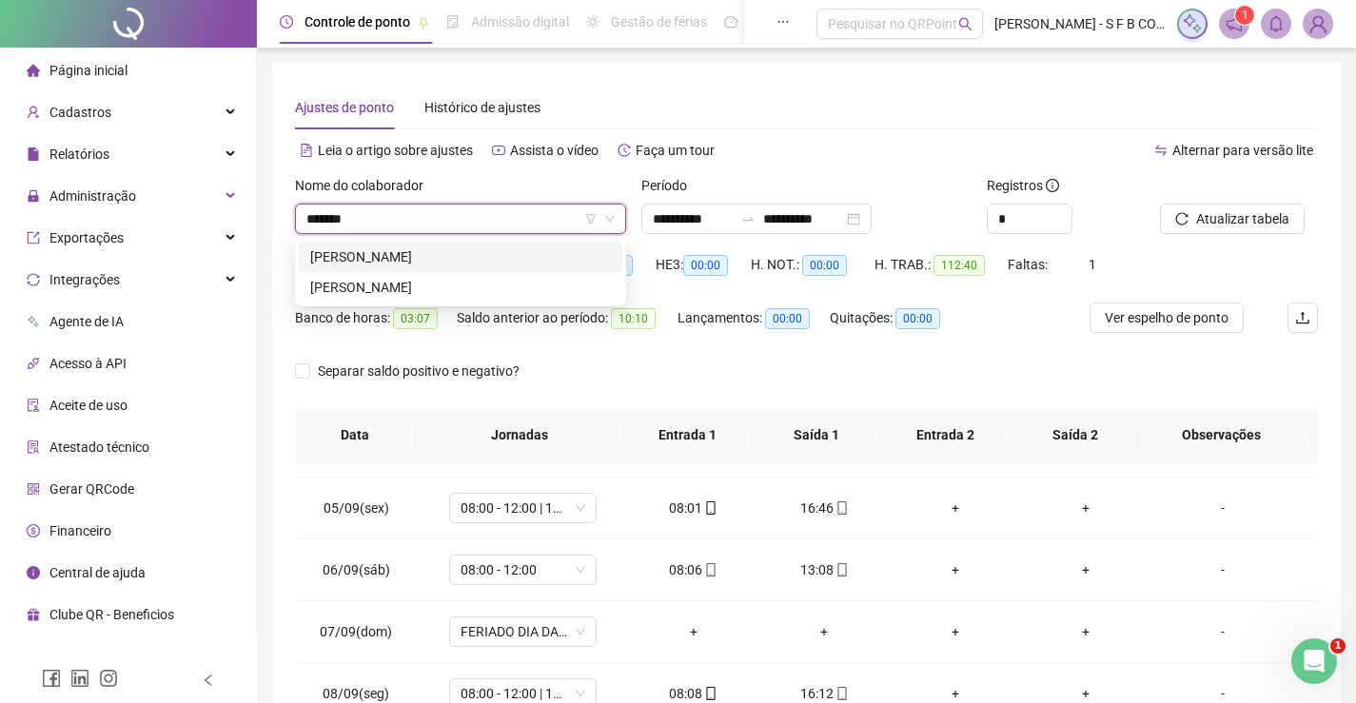
type input "********"
click at [460, 283] on div "[PERSON_NAME]" at bounding box center [460, 287] width 301 height 21
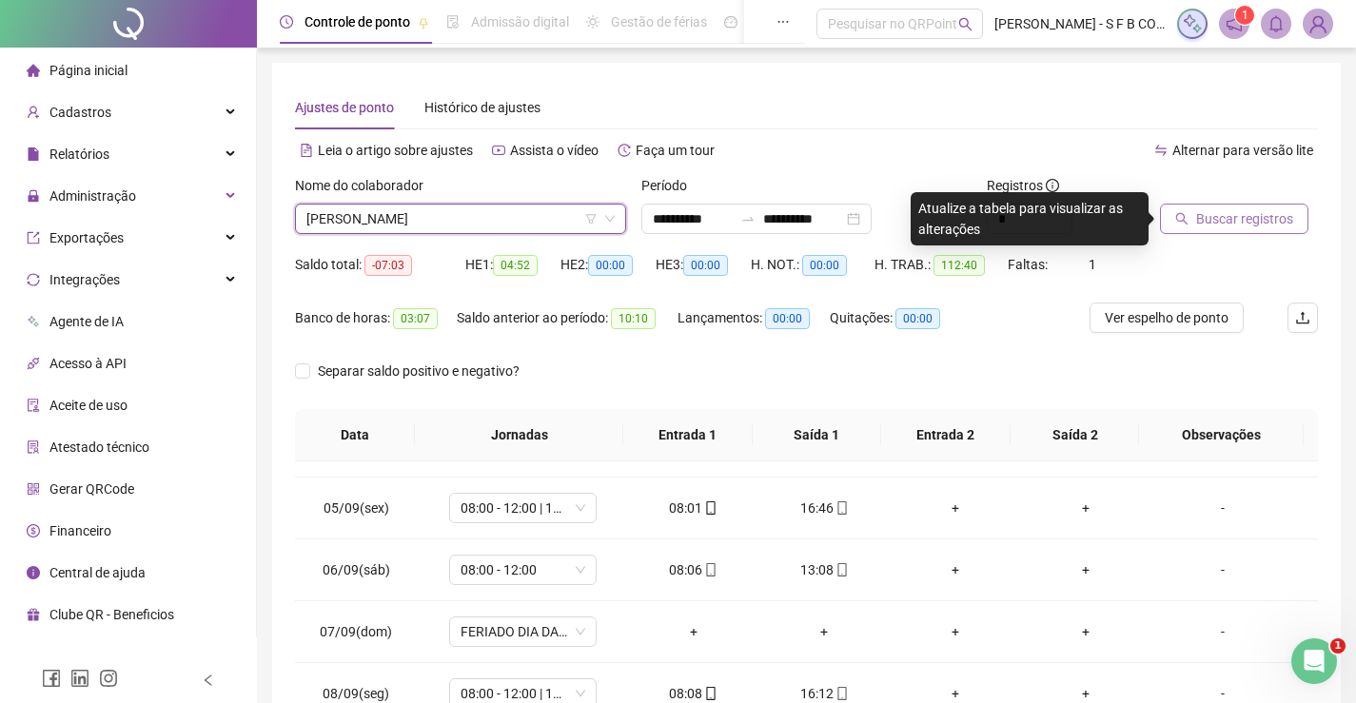
click at [1202, 223] on span "Buscar registros" at bounding box center [1244, 218] width 97 height 21
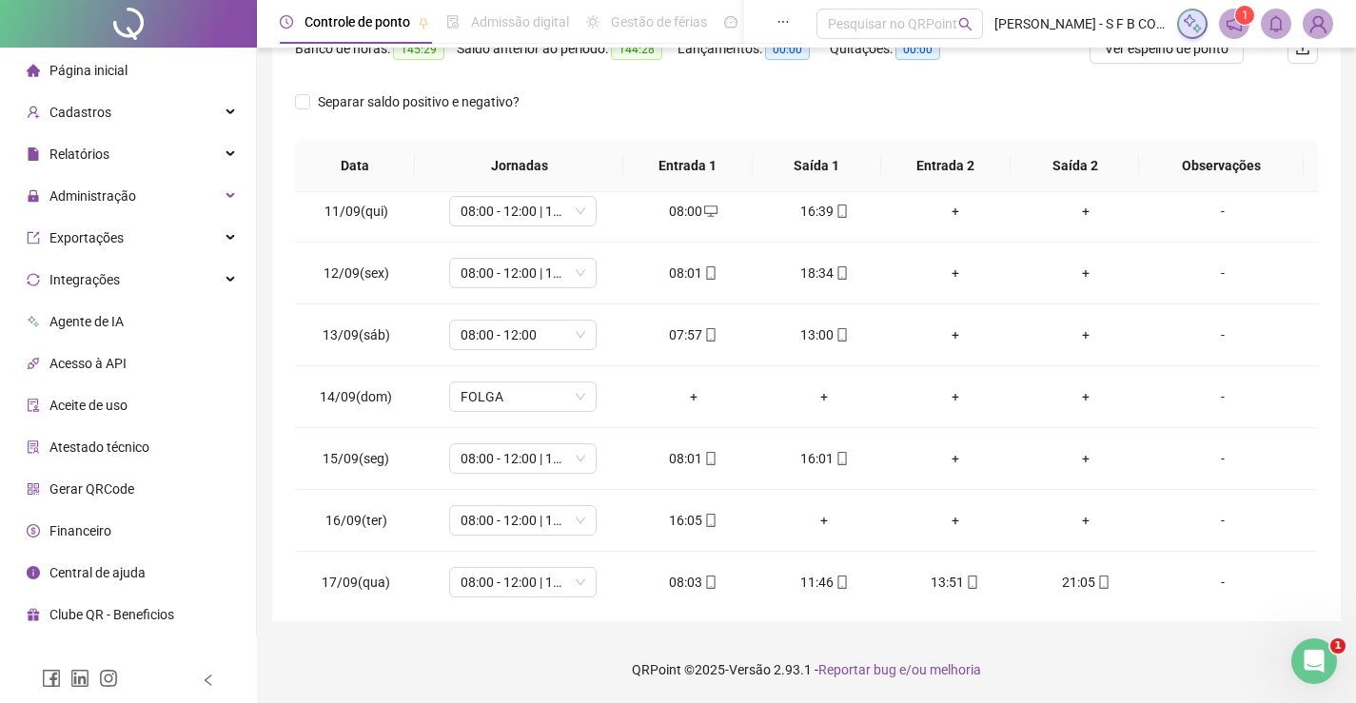
scroll to position [707, 0]
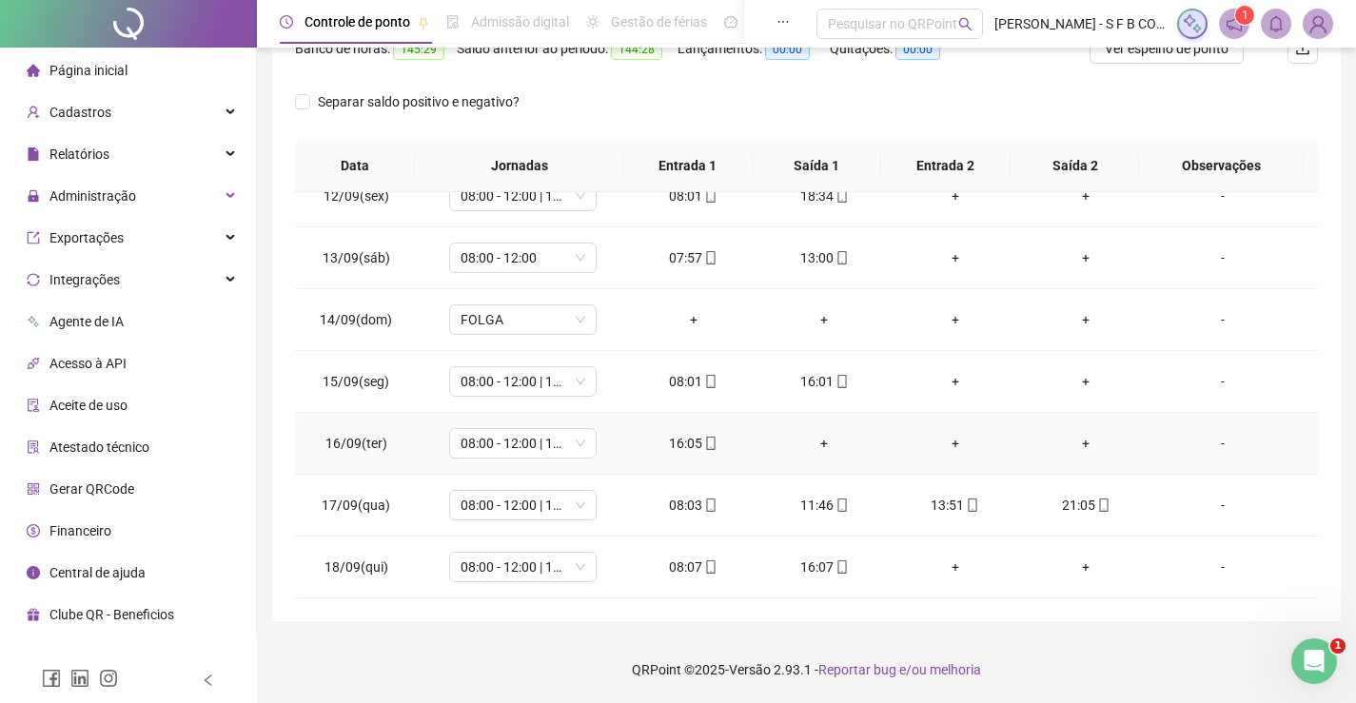
click at [813, 440] on div "+" at bounding box center [823, 443] width 101 height 21
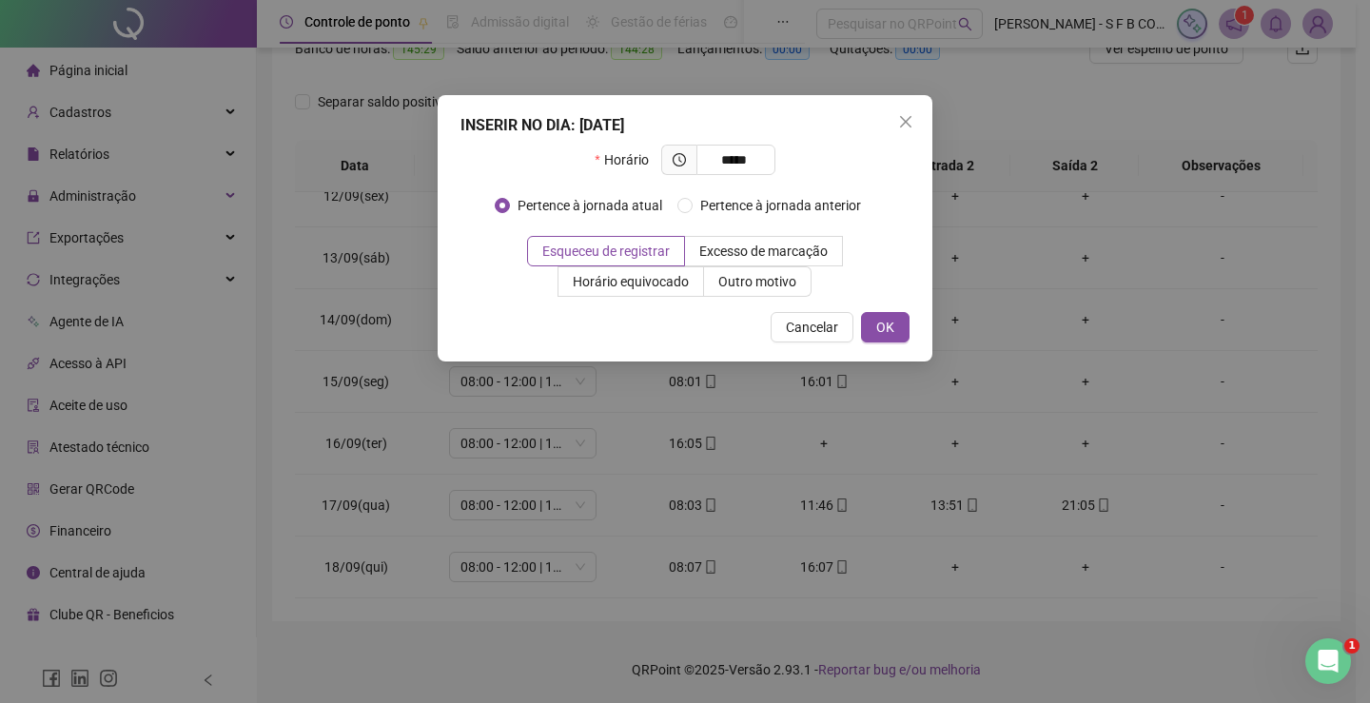
type input "*****"
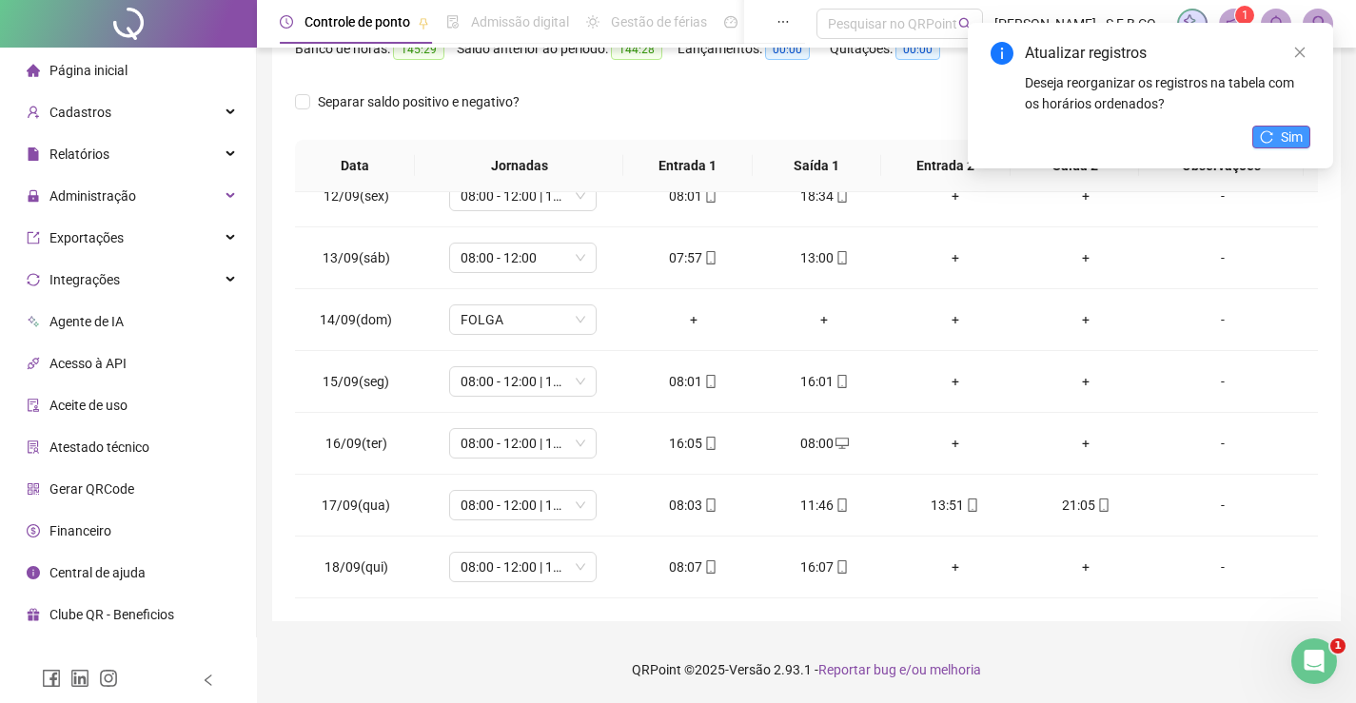
click at [1261, 141] on icon "reload" at bounding box center [1266, 136] width 13 height 13
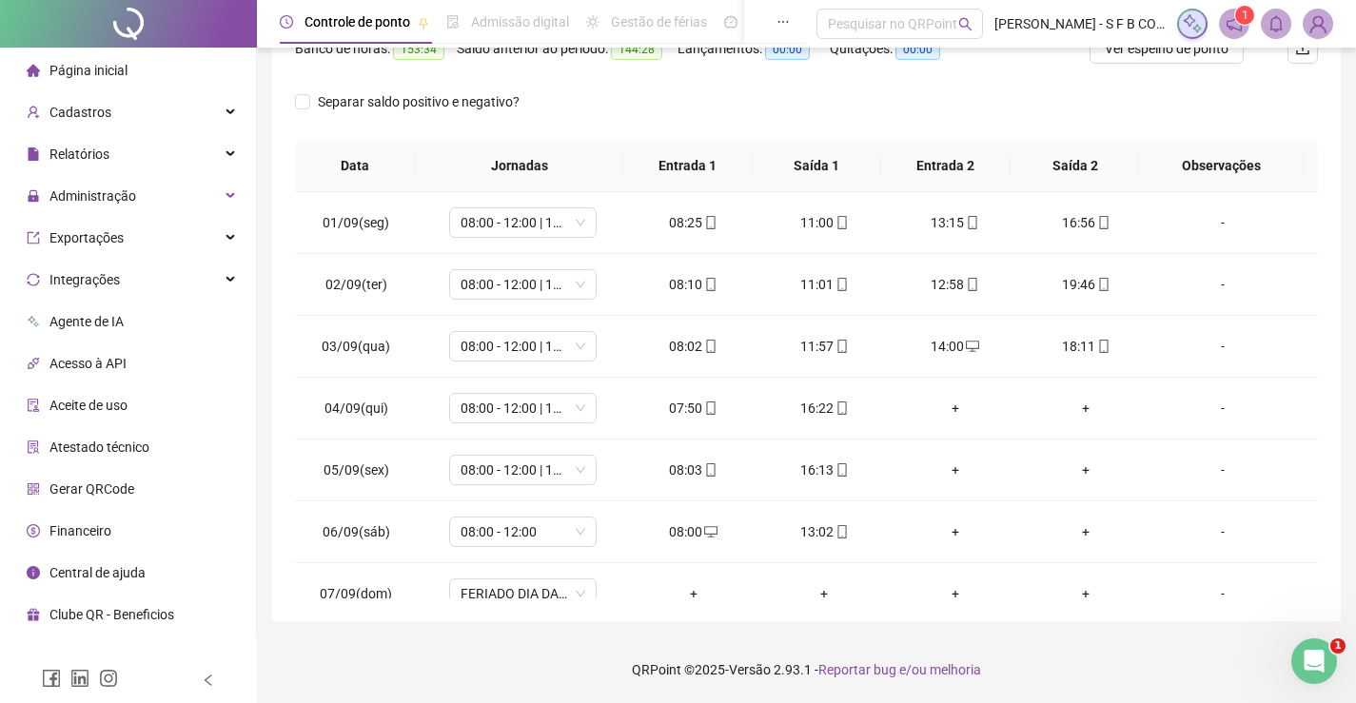
scroll to position [0, 0]
